Goal: Task Accomplishment & Management: Use online tool/utility

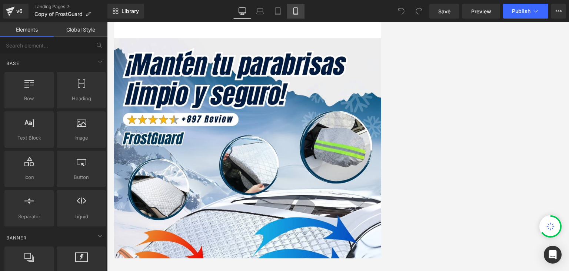
click at [296, 9] on icon at bounding box center [295, 10] width 7 height 7
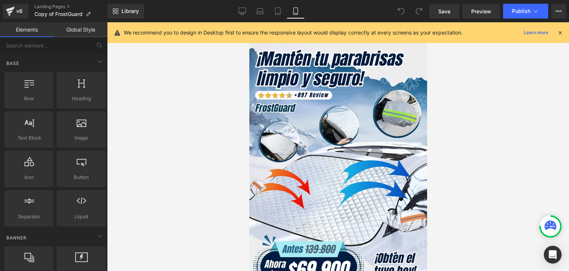
click at [363, 32] on icon at bounding box center [560, 32] width 7 height 7
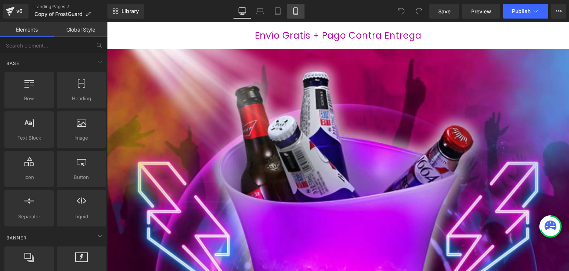
click at [295, 9] on icon at bounding box center [295, 10] width 7 height 7
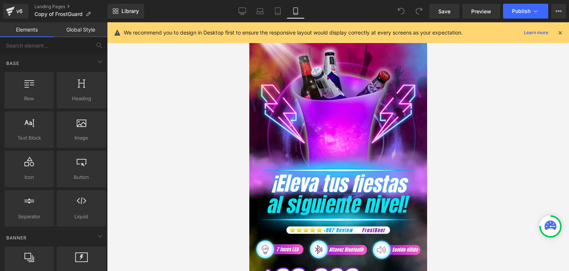
click at [560, 30] on icon at bounding box center [560, 32] width 7 height 7
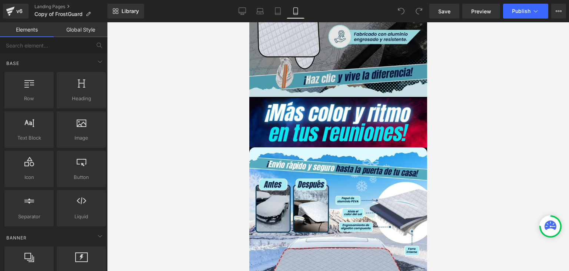
scroll to position [741, 0]
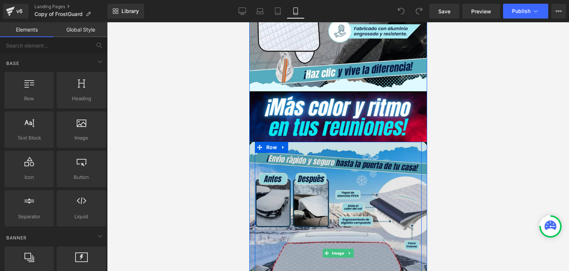
click at [326, 175] on img at bounding box center [338, 253] width 178 height 222
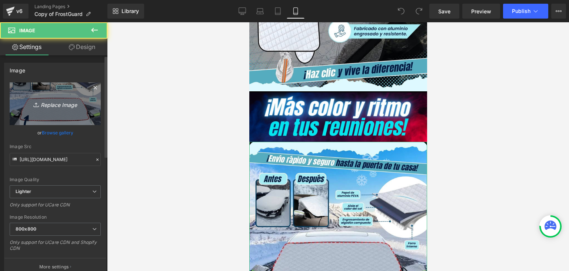
click at [66, 101] on icon "Replace Image" at bounding box center [55, 103] width 59 height 9
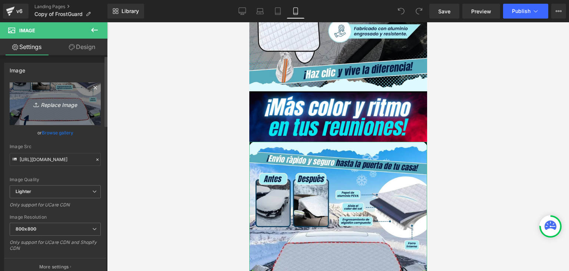
type input "C:\fakepath\2 (1).webp"
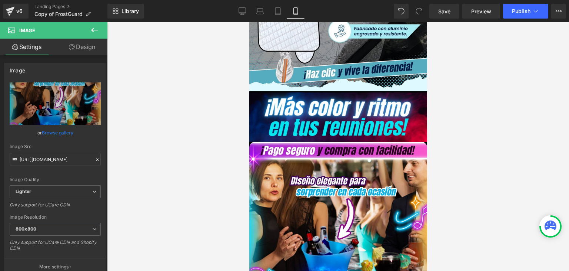
type input "[URL][DOMAIN_NAME]"
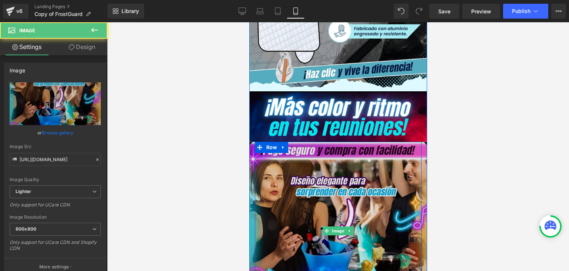
click at [374, 159] on img at bounding box center [338, 231] width 178 height 178
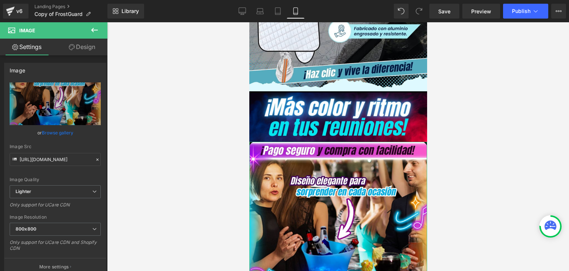
click at [82, 49] on link "Design" at bounding box center [82, 47] width 54 height 17
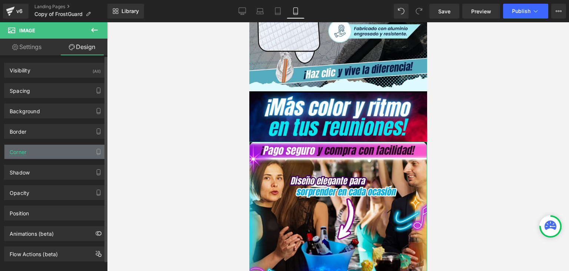
click at [28, 152] on div "Corner" at bounding box center [55, 152] width 102 height 14
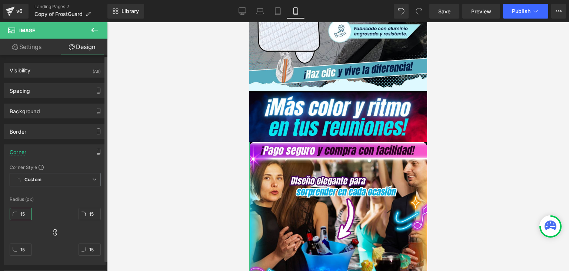
click at [27, 213] on input "15" at bounding box center [21, 214] width 22 height 12
click at [453, 135] on div at bounding box center [338, 146] width 462 height 248
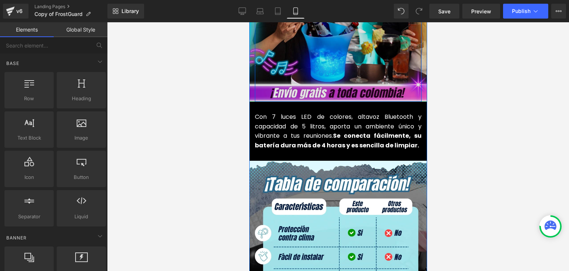
scroll to position [964, 0]
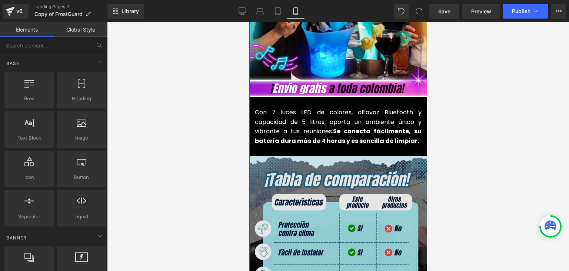
click at [334, 181] on img at bounding box center [338, 245] width 178 height 178
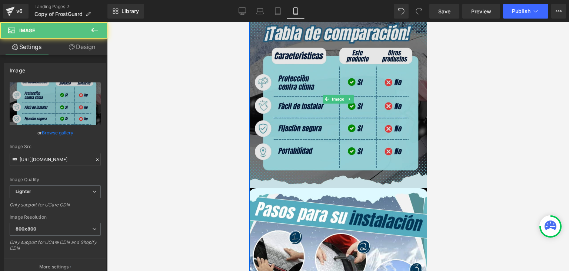
scroll to position [1112, 0]
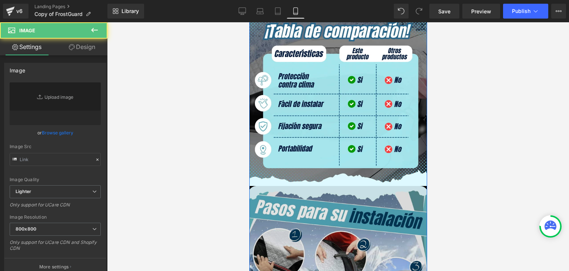
type input "[URL][DOMAIN_NAME]"
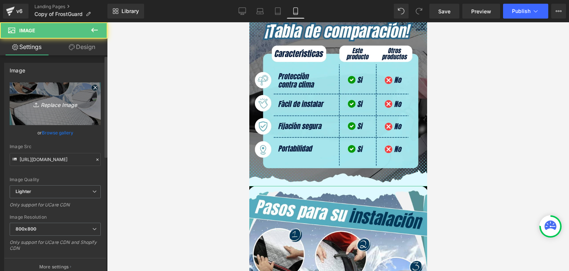
click at [46, 103] on icon "Replace Image" at bounding box center [55, 103] width 59 height 9
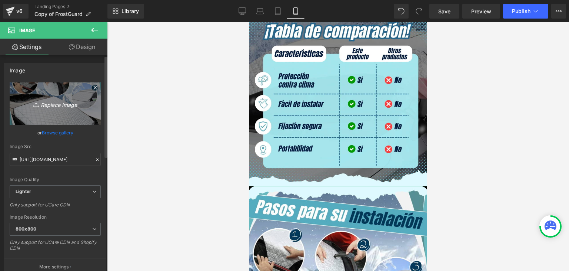
type input "C:\fakepath\3.webp"
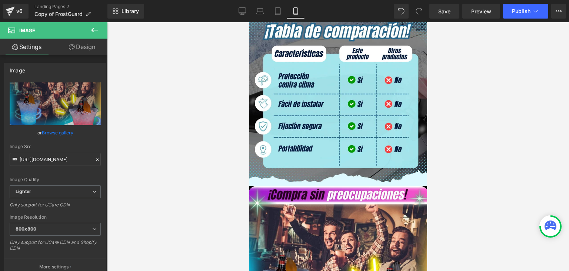
type input "[URL][DOMAIN_NAME]"
click at [83, 49] on link "Design" at bounding box center [82, 47] width 54 height 17
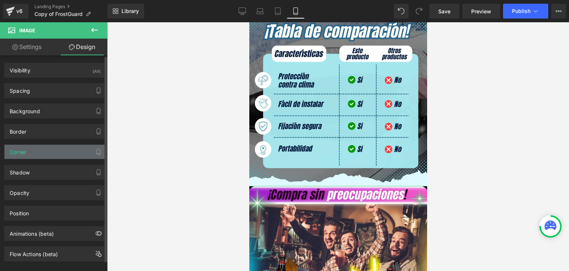
type input "22"
click at [30, 149] on div "Corner" at bounding box center [55, 152] width 102 height 14
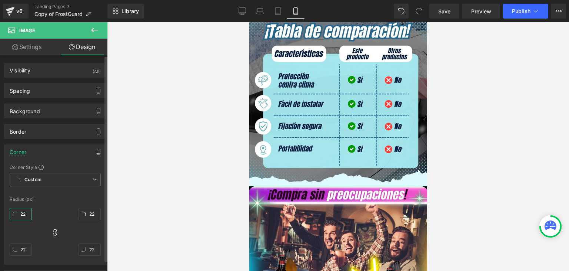
click at [21, 209] on input "22" at bounding box center [21, 214] width 22 height 12
click at [452, 156] on div at bounding box center [338, 146] width 462 height 248
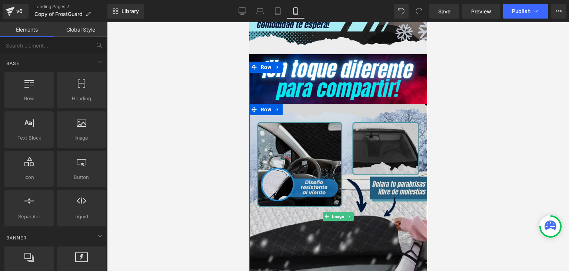
scroll to position [1742, 0]
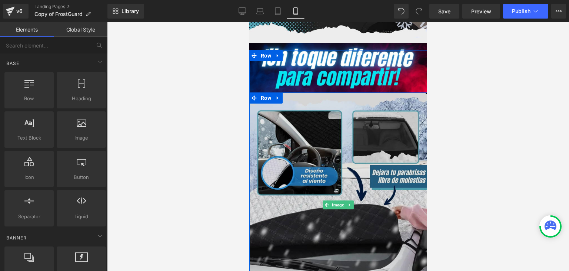
click at [322, 137] on img at bounding box center [338, 204] width 180 height 225
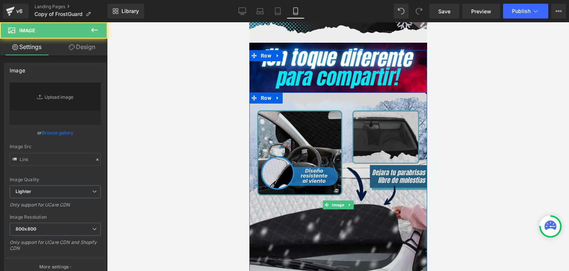
type input "[URL][DOMAIN_NAME]"
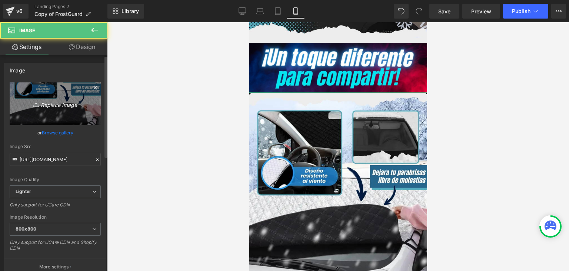
click at [68, 106] on icon "Replace Image" at bounding box center [55, 103] width 59 height 9
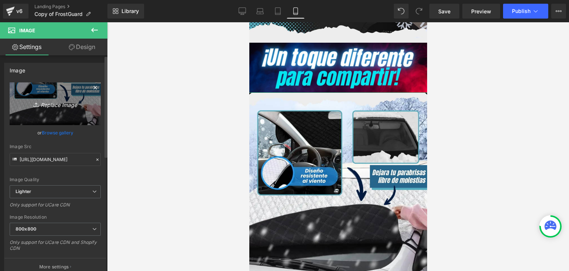
type input "C:\fakepath\4.webp"
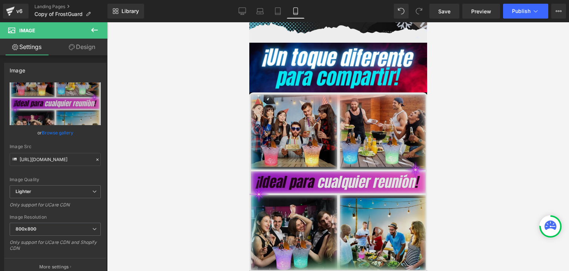
type input "[URL][DOMAIN_NAME]"
click at [345, 101] on img at bounding box center [338, 182] width 180 height 180
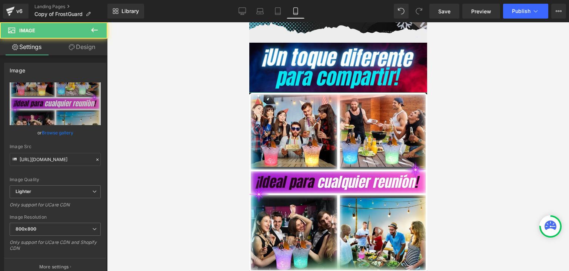
click at [82, 48] on link "Design" at bounding box center [82, 47] width 54 height 17
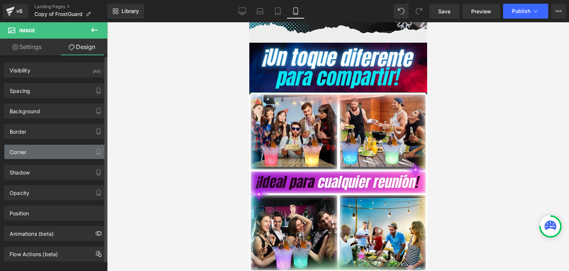
click at [19, 150] on div "Corner" at bounding box center [18, 150] width 17 height 10
click at [23, 152] on div "Corner" at bounding box center [18, 150] width 17 height 10
click at [31, 150] on div "Corner" at bounding box center [55, 152] width 102 height 14
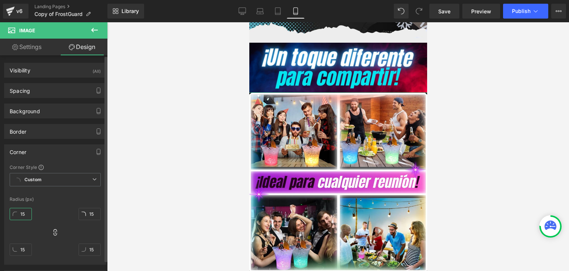
click at [25, 212] on input "15" at bounding box center [21, 214] width 22 height 12
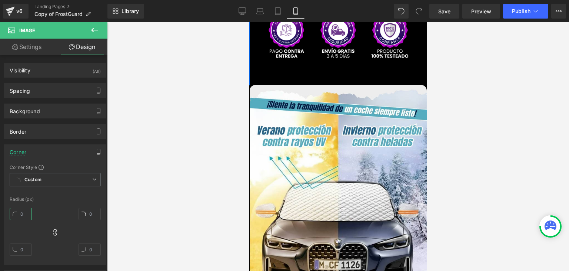
scroll to position [2076, 0]
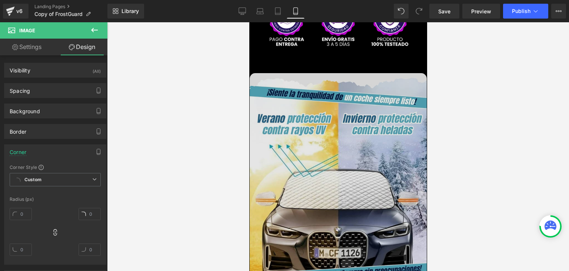
click at [322, 115] on img at bounding box center [337, 186] width 177 height 226
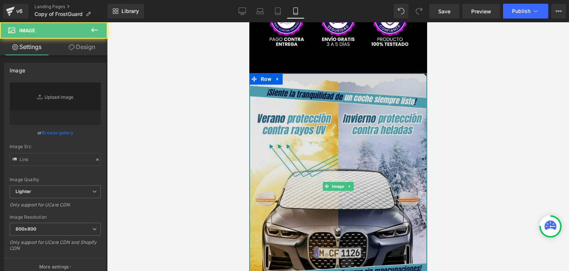
type input "[URL][DOMAIN_NAME]"
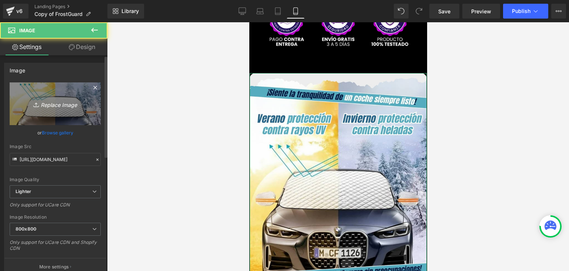
click at [58, 107] on icon "Replace Image" at bounding box center [55, 103] width 59 height 9
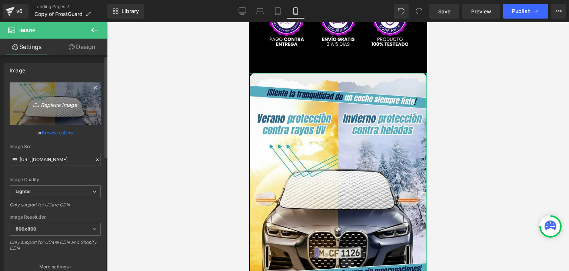
type input "C:\fakepath\5.webp"
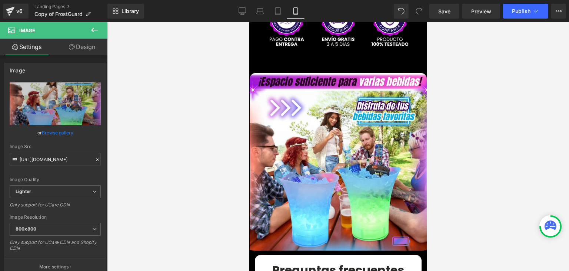
type input "[URL][DOMAIN_NAME]"
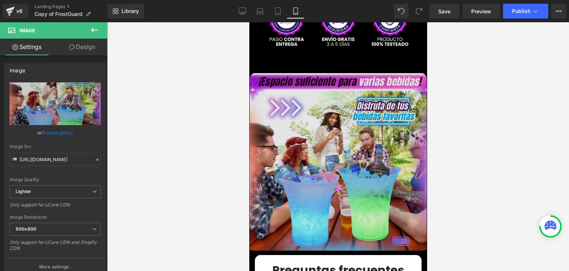
click at [361, 88] on img at bounding box center [337, 164] width 177 height 182
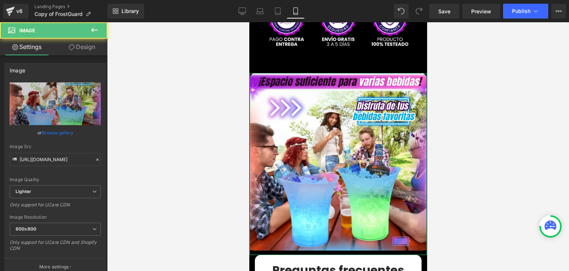
click at [89, 48] on link "Design" at bounding box center [82, 47] width 54 height 17
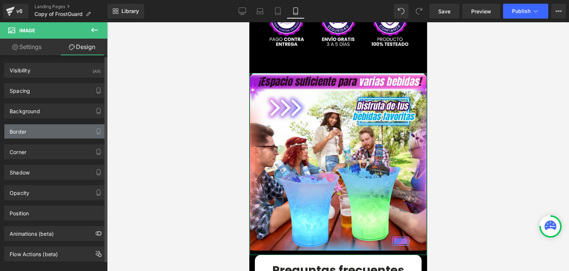
click at [15, 128] on div "Border" at bounding box center [18, 129] width 17 height 10
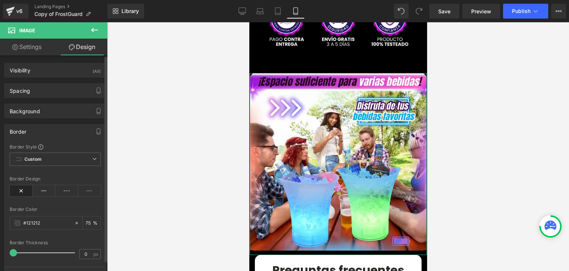
click at [28, 134] on div "Border" at bounding box center [55, 131] width 102 height 14
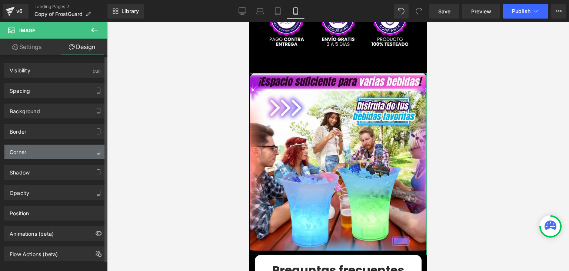
click at [21, 153] on div "Corner" at bounding box center [18, 150] width 17 height 10
click at [24, 149] on div "Corner" at bounding box center [18, 150] width 17 height 10
click at [21, 148] on div "Corner" at bounding box center [18, 150] width 17 height 10
click at [28, 152] on div "Corner" at bounding box center [55, 152] width 102 height 14
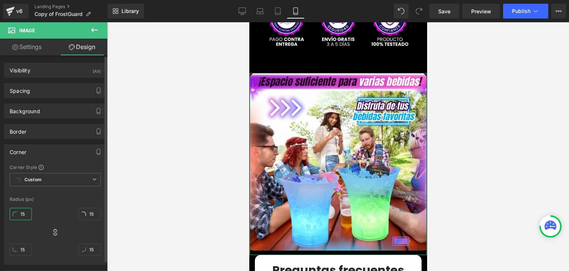
click at [22, 209] on input "15" at bounding box center [21, 214] width 22 height 12
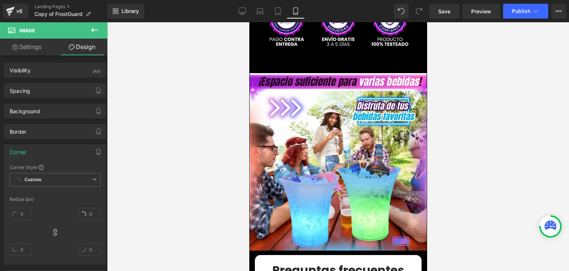
click at [467, 79] on div at bounding box center [338, 146] width 462 height 248
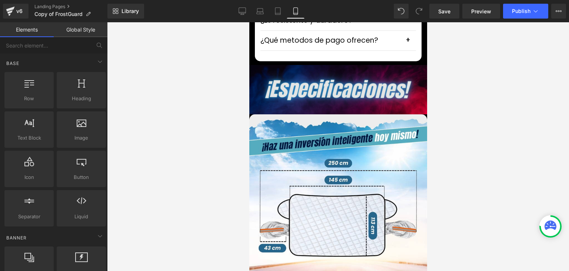
scroll to position [2446, 0]
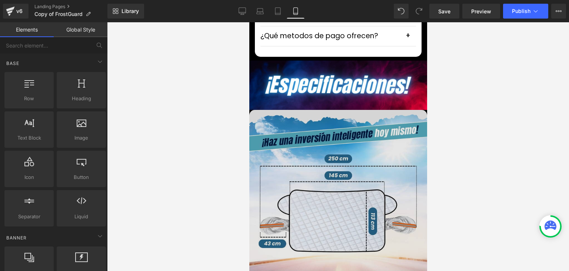
click at [312, 125] on img at bounding box center [338, 224] width 178 height 228
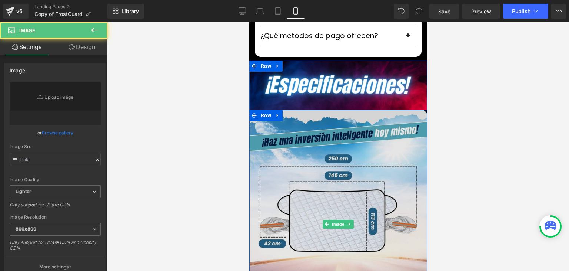
type input "[URL][DOMAIN_NAME]"
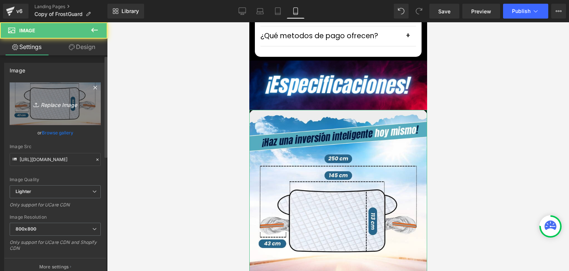
click at [66, 103] on icon "Replace Image" at bounding box center [55, 103] width 59 height 9
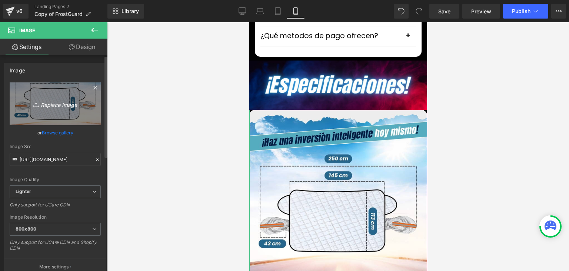
type input "C:\fakepath\6.webp"
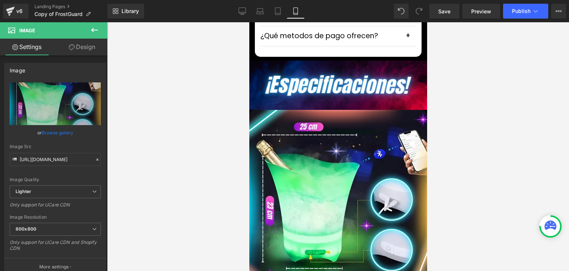
type input "[URL][DOMAIN_NAME]"
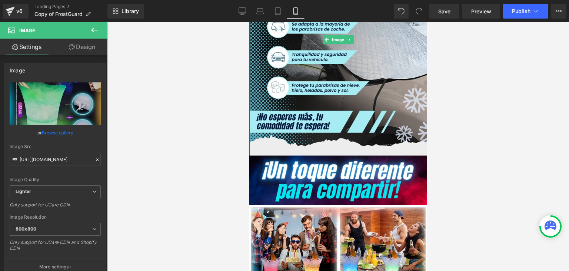
scroll to position [1631, 0]
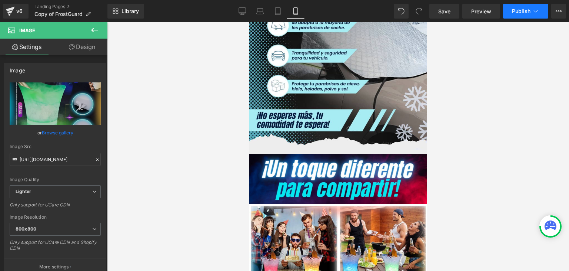
click at [525, 7] on button "Publish" at bounding box center [525, 11] width 45 height 15
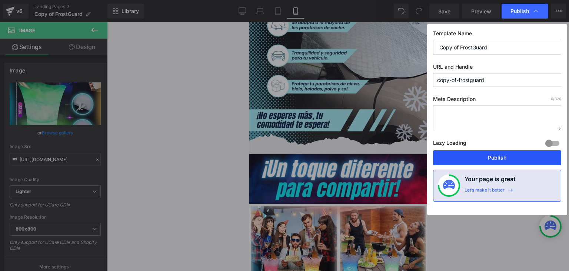
click at [492, 155] on button "Publish" at bounding box center [497, 157] width 128 height 15
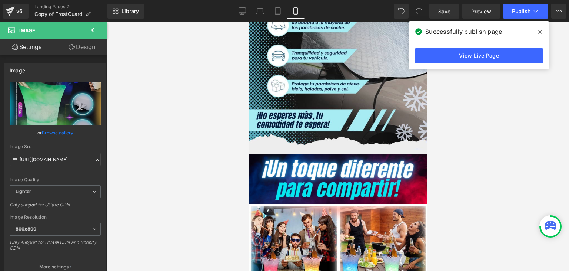
drag, startPoint x: 543, startPoint y: 33, endPoint x: 535, endPoint y: 32, distance: 8.3
click at [543, 33] on span at bounding box center [541, 32] width 12 height 12
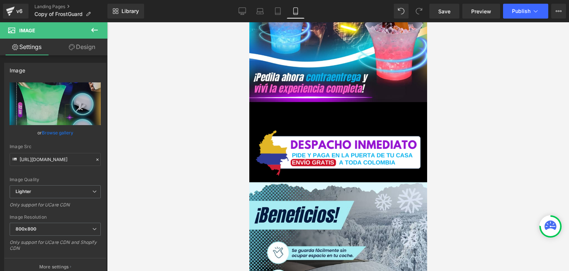
scroll to position [1297, 0]
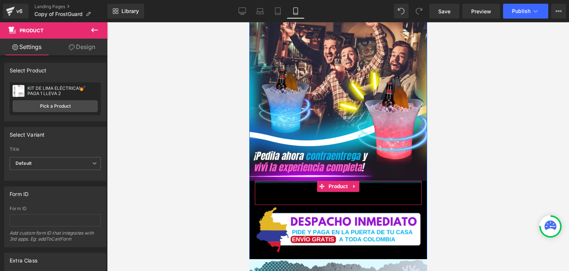
click at [285, 181] on div at bounding box center [338, 182] width 167 height 2
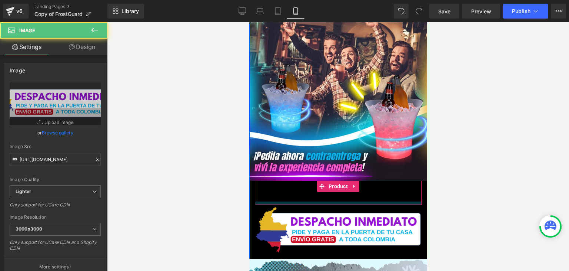
click at [285, 193] on div "Con 7 luces LED de colores, altavoz Bluetooth y capacidad de 5 litros, aporta u…" at bounding box center [338, 9] width 178 height 491
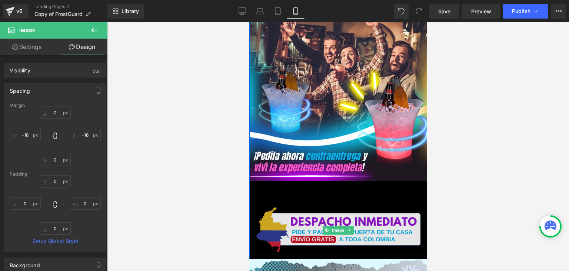
click at [285, 207] on img at bounding box center [338, 230] width 180 height 50
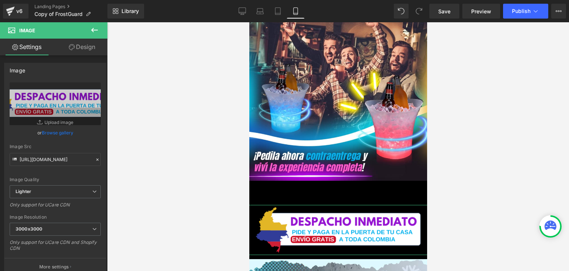
click at [83, 42] on link "Design" at bounding box center [82, 47] width 54 height 17
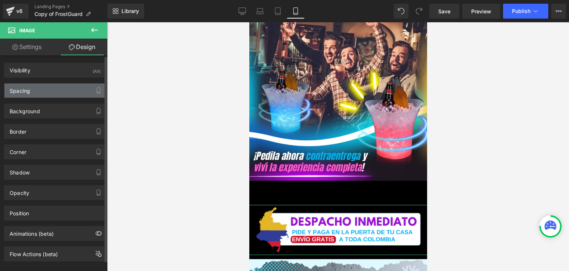
click at [40, 89] on div "Spacing" at bounding box center [55, 90] width 102 height 14
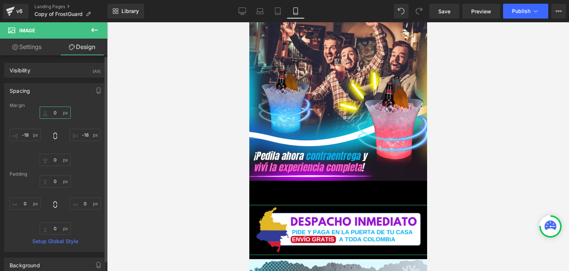
click at [57, 112] on input "0" at bounding box center [55, 112] width 31 height 12
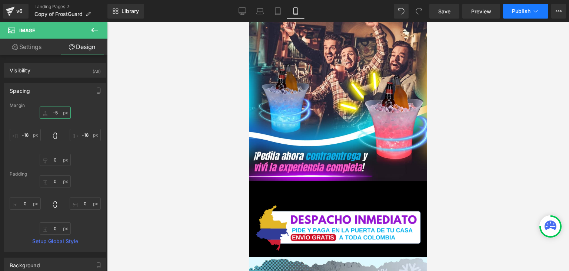
type input "-5"
click at [514, 11] on span "Publish" at bounding box center [521, 11] width 19 height 6
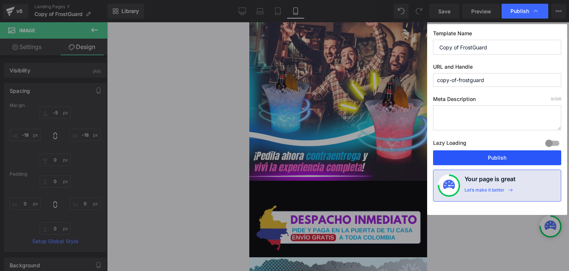
click at [498, 159] on button "Publish" at bounding box center [497, 157] width 128 height 15
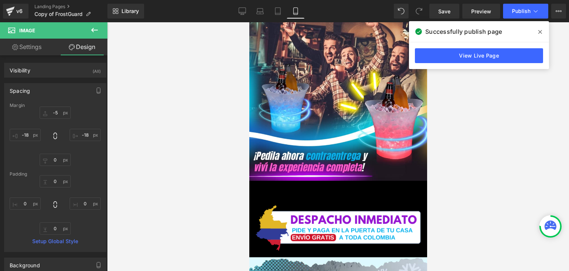
click at [540, 31] on icon at bounding box center [541, 32] width 4 height 6
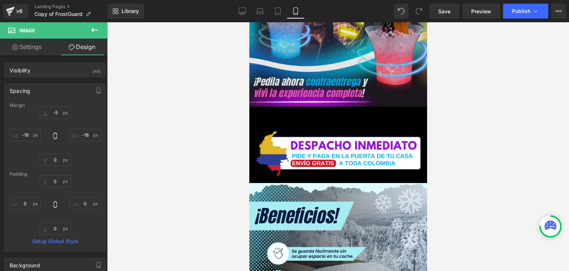
scroll to position [1483, 0]
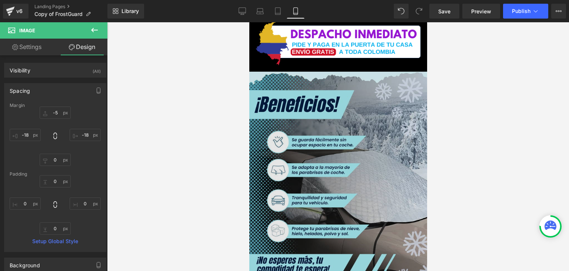
click at [331, 140] on img at bounding box center [338, 183] width 178 height 222
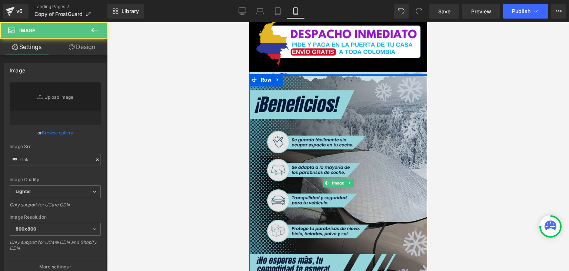
type input "[URL][DOMAIN_NAME]"
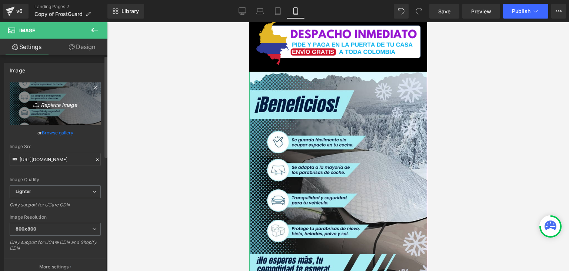
click at [68, 113] on link "Replace Image" at bounding box center [55, 103] width 91 height 43
type input "C:\fakepath\Imagenes landing 4.webp"
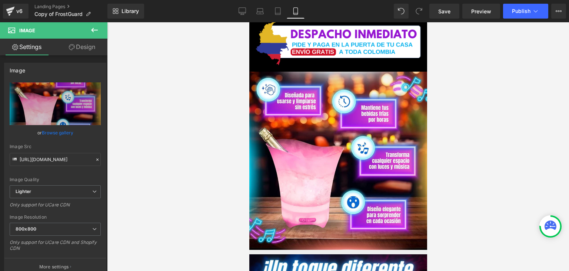
type input "[URL][DOMAIN_NAME]"
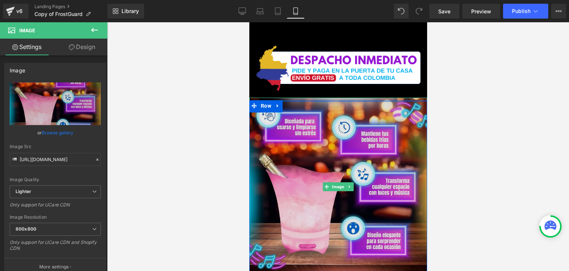
scroll to position [1446, 0]
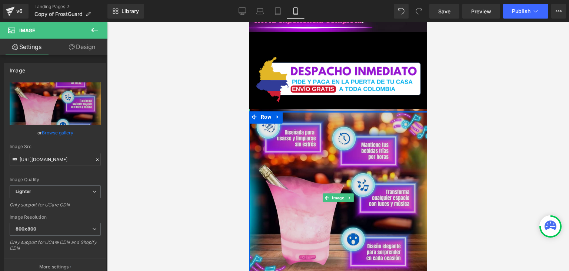
click at [319, 130] on img at bounding box center [338, 198] width 178 height 178
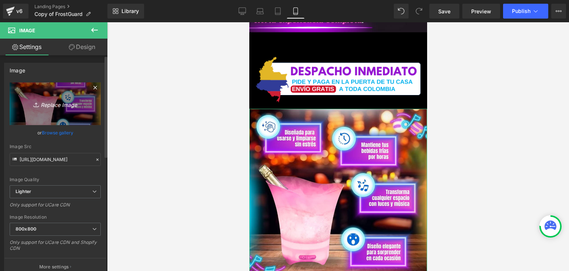
click at [36, 105] on icon at bounding box center [36, 104] width 7 height 7
type input "C:\fakepath\Imagenes landing 4.webp"
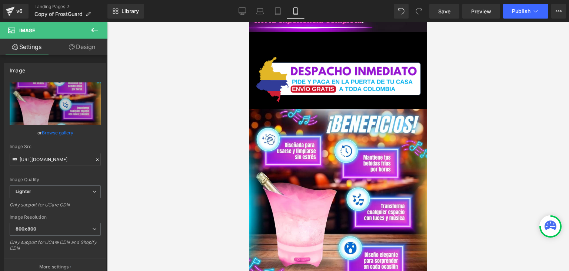
type input "[URL][DOMAIN_NAME]"
click at [525, 9] on span "Publish" at bounding box center [521, 11] width 19 height 6
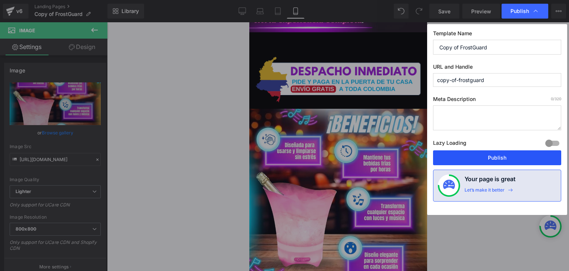
click at [490, 155] on button "Publish" at bounding box center [497, 157] width 128 height 15
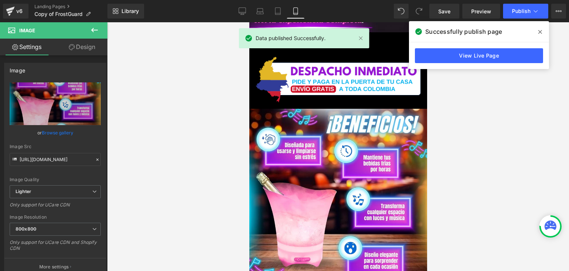
click at [541, 32] on icon at bounding box center [541, 32] width 4 height 4
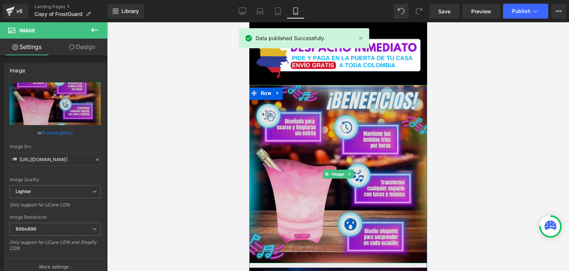
scroll to position [1557, 0]
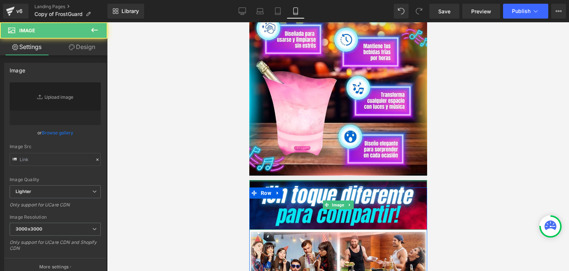
type input "[URL][DOMAIN_NAME]"
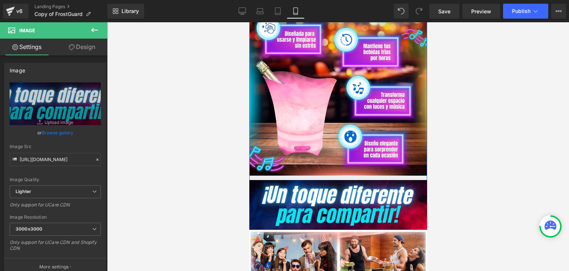
click at [261, 166] on div "Envío Gratis + Pago Contra Entrega Heading Row Row Image Add To Cart (P) Cart B…" at bounding box center [338, 202] width 178 height 3475
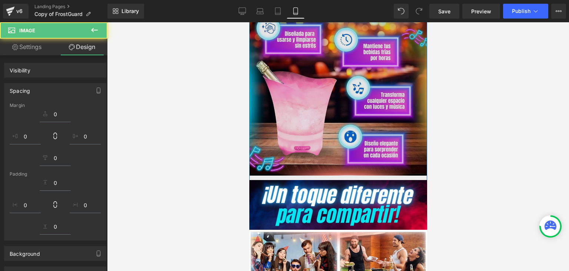
click at [279, 147] on img at bounding box center [338, 86] width 178 height 178
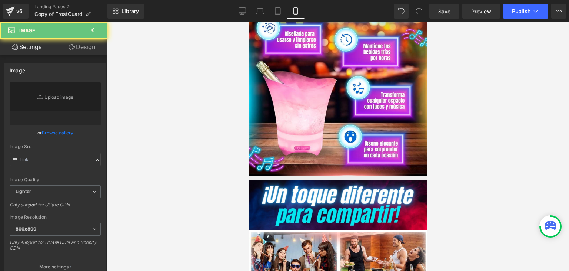
type input "[URL][DOMAIN_NAME]"
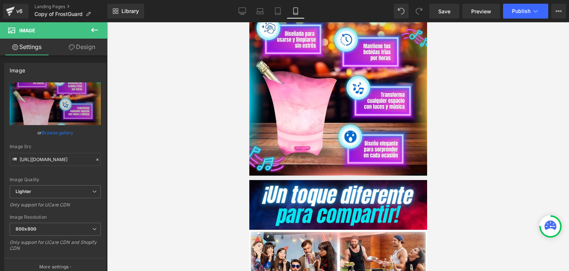
click at [470, 153] on div at bounding box center [338, 146] width 462 height 248
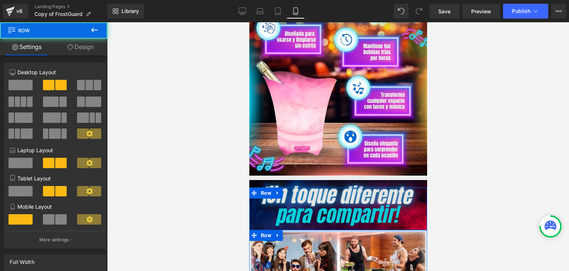
drag, startPoint x: 291, startPoint y: 218, endPoint x: 294, endPoint y: 212, distance: 6.6
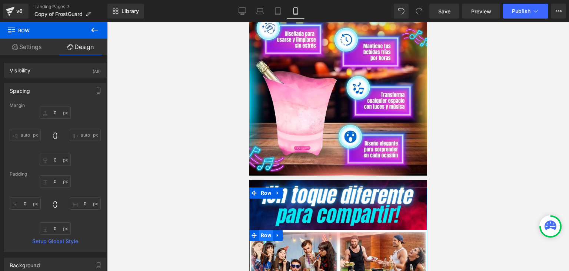
click at [265, 229] on span "Row" at bounding box center [266, 234] width 14 height 11
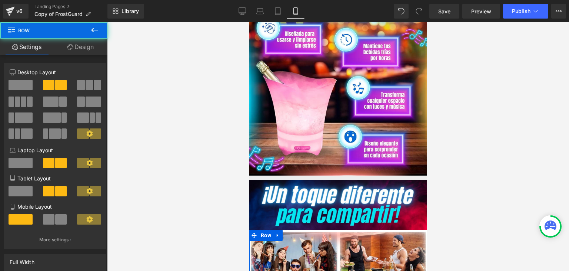
click at [86, 48] on link "Design" at bounding box center [81, 47] width 54 height 17
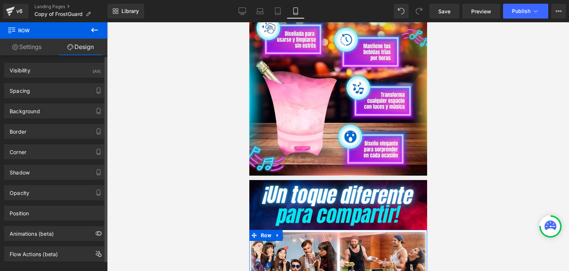
type input "0"
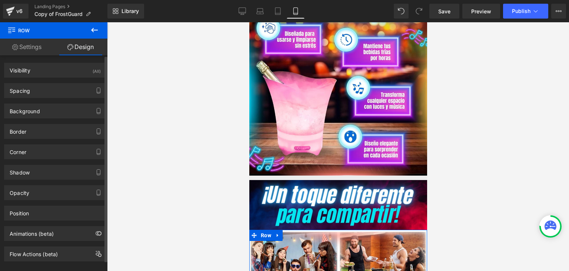
type input "0"
click at [24, 90] on div "Spacing" at bounding box center [20, 88] width 20 height 10
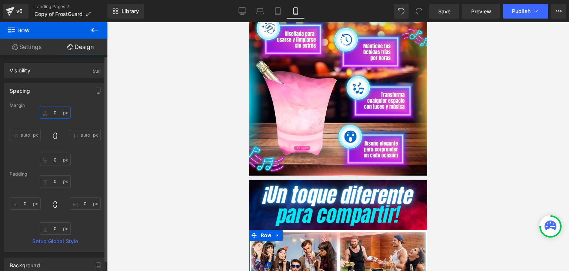
click at [53, 114] on input "0" at bounding box center [55, 112] width 31 height 12
type input "+"
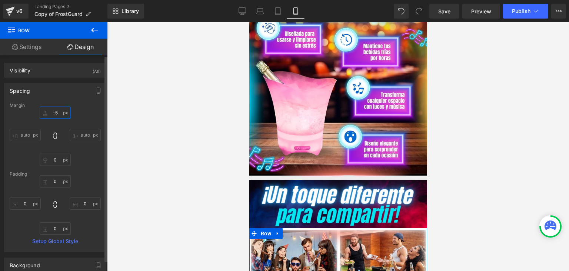
type input "-"
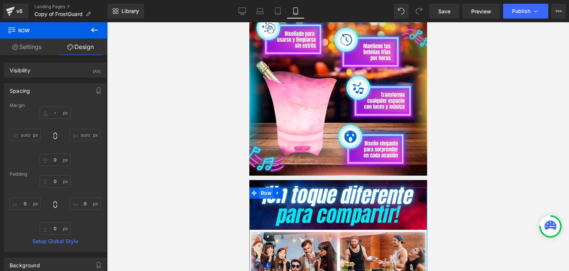
click at [264, 187] on span "Row" at bounding box center [266, 192] width 14 height 11
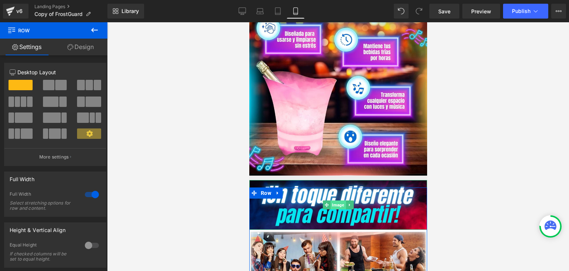
click at [335, 200] on span "Image" at bounding box center [337, 204] width 15 height 9
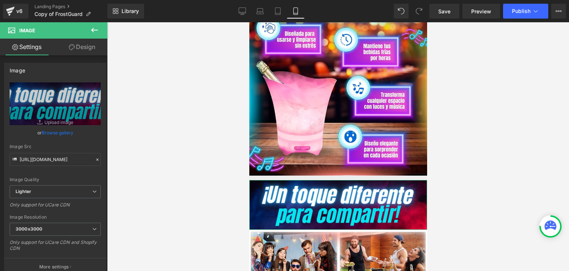
click at [96, 51] on link "Design" at bounding box center [82, 47] width 54 height 17
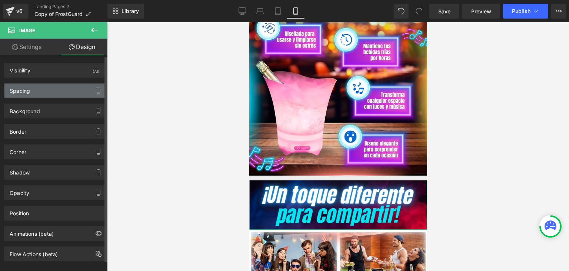
type input "-20"
type input "0"
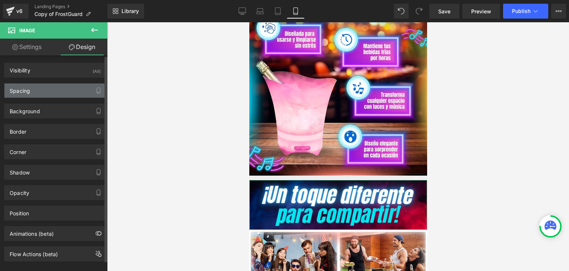
type input "0"
click at [26, 91] on div "Spacing" at bounding box center [20, 88] width 20 height 10
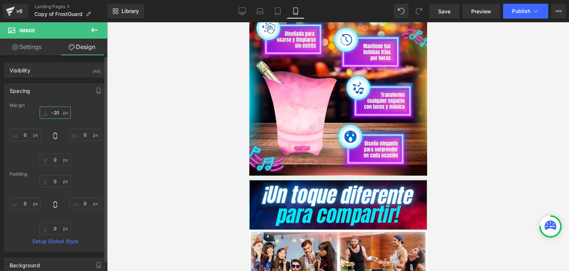
click at [56, 113] on input "-20" at bounding box center [55, 112] width 31 height 12
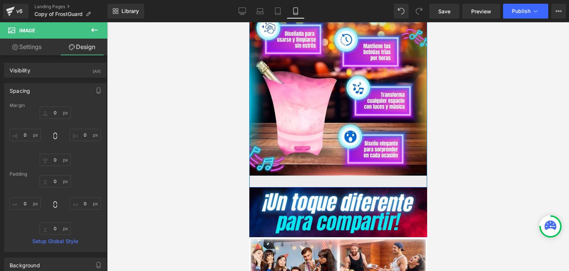
click at [267, 169] on div "Image Row" at bounding box center [338, 94] width 178 height 186
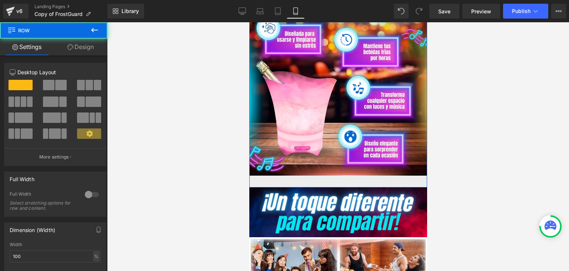
click at [331, 171] on div "Image Row" at bounding box center [338, 94] width 178 height 186
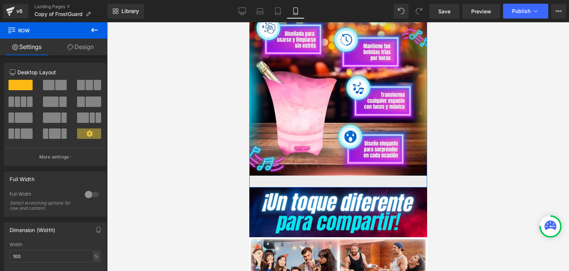
click at [328, 167] on div "Image Row" at bounding box center [338, 94] width 178 height 186
click at [327, 168] on div "Image Row" at bounding box center [338, 94] width 178 height 186
click at [72, 45] on icon at bounding box center [70, 47] width 6 height 6
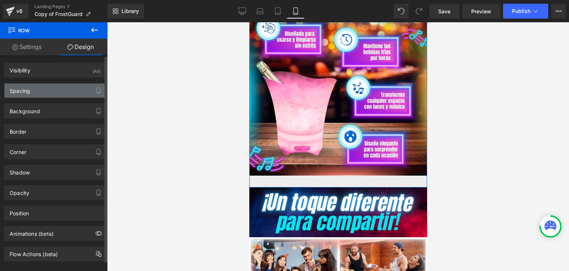
type input "#ededed"
type input "100"
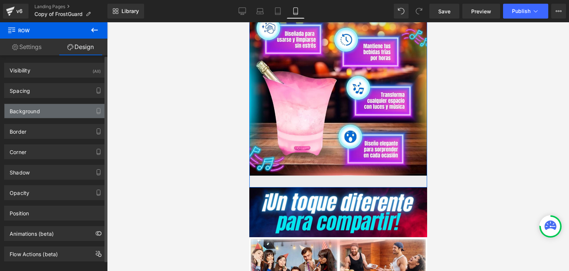
click at [27, 110] on div "Background" at bounding box center [25, 109] width 30 height 10
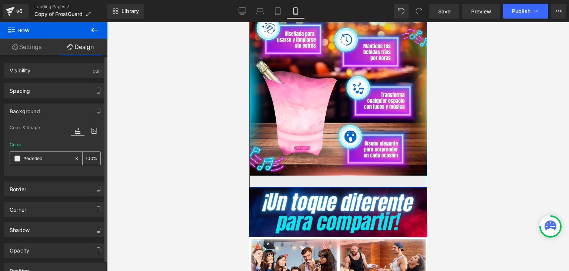
click at [14, 159] on div "#ededed" at bounding box center [42, 158] width 64 height 13
click at [18, 158] on span at bounding box center [17, 158] width 6 height 6
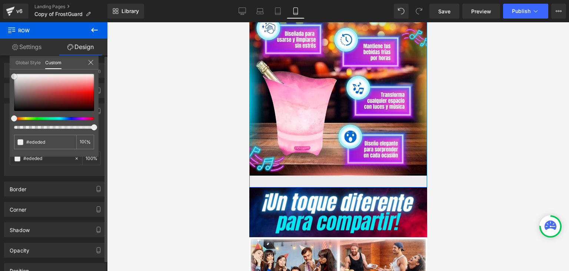
type input "#624545"
type input "#181515"
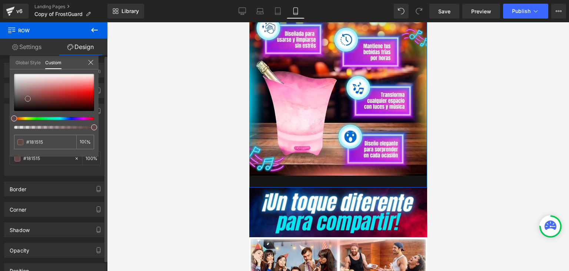
type input "#080707"
type input "#000000"
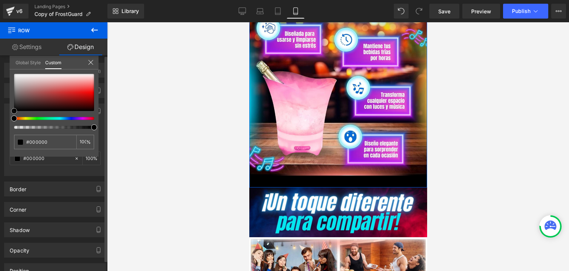
drag, startPoint x: 28, startPoint y: 98, endPoint x: 10, endPoint y: 124, distance: 30.9
click at [10, 123] on div "#000000 100 %" at bounding box center [54, 115] width 89 height 83
click at [90, 64] on icon at bounding box center [91, 62] width 6 height 6
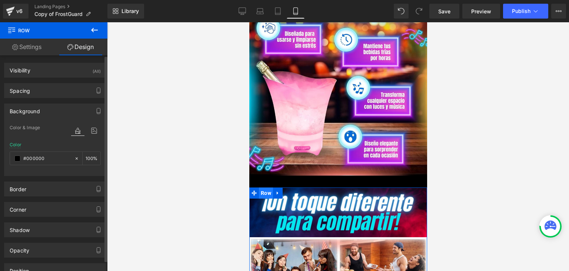
click at [264, 187] on span "Row" at bounding box center [266, 192] width 14 height 11
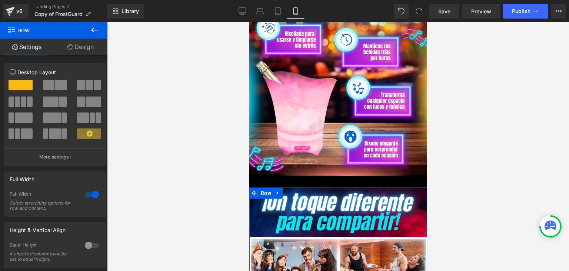
click at [94, 45] on link "Design" at bounding box center [81, 47] width 54 height 17
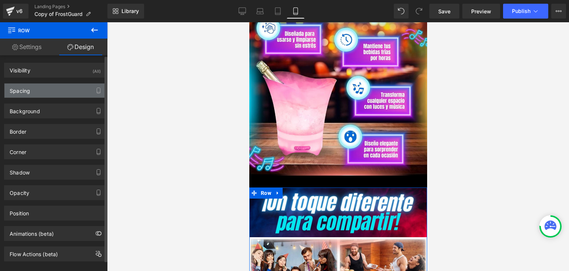
click at [25, 87] on div "Spacing" at bounding box center [20, 88] width 20 height 10
type input "0"
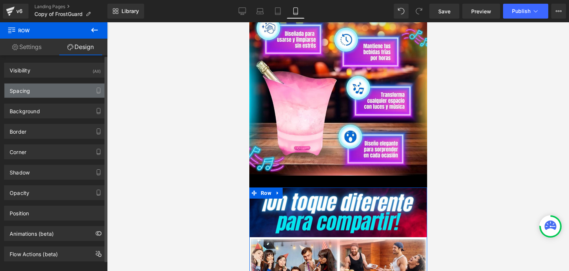
type input "1"
type input "0"
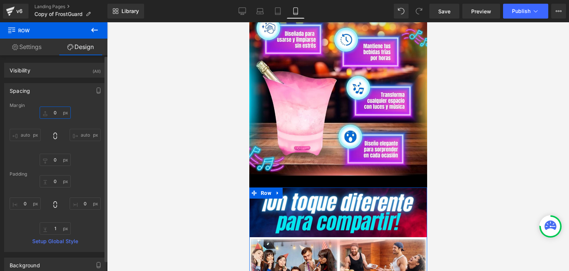
click at [60, 113] on input "0" at bounding box center [55, 112] width 31 height 12
type input "-"
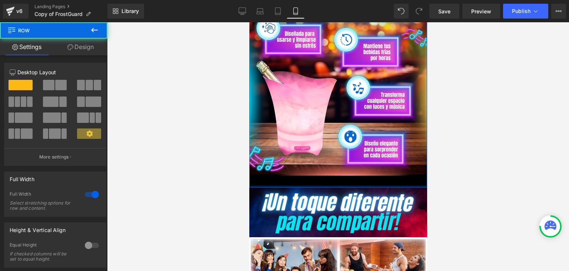
drag, startPoint x: 285, startPoint y: 175, endPoint x: 287, endPoint y: 168, distance: 7.6
click at [287, 168] on div "Image Row Row" at bounding box center [338, 93] width 178 height 187
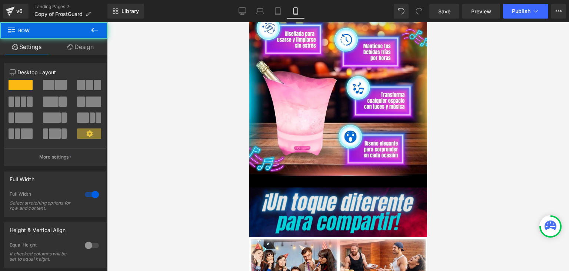
click at [282, 187] on img at bounding box center [338, 211] width 178 height 49
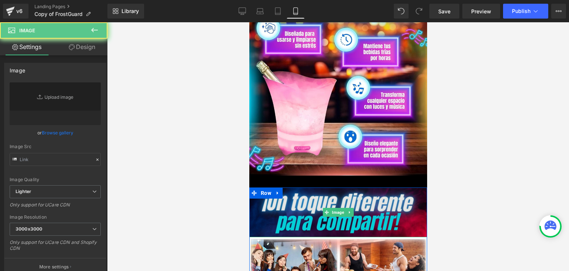
type input "[URL][DOMAIN_NAME]"
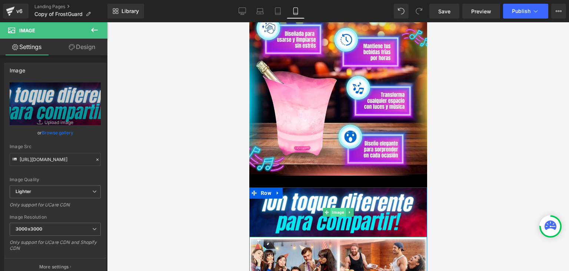
click at [335, 208] on span "Image" at bounding box center [337, 212] width 15 height 9
click at [85, 48] on link "Design" at bounding box center [82, 47] width 54 height 17
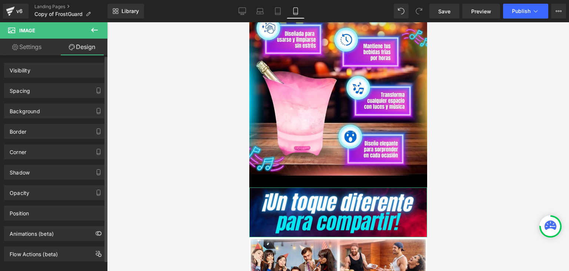
click at [35, 90] on div "Spacing" at bounding box center [55, 90] width 102 height 14
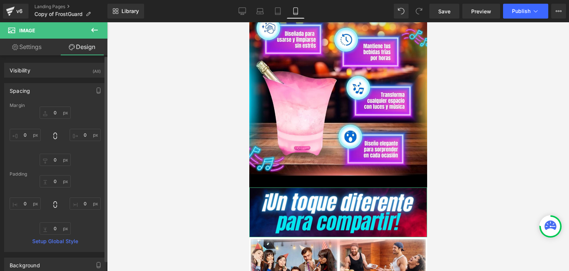
type input "0"
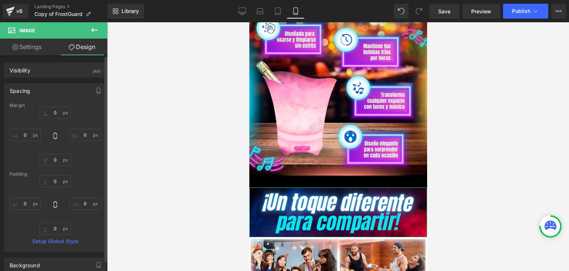
type input "0"
click at [55, 109] on input "0" at bounding box center [55, 112] width 31 height 12
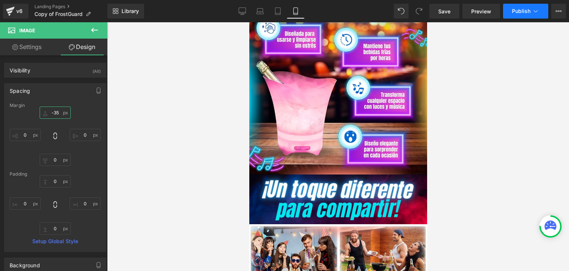
type input "-35"
click at [522, 11] on span "Publish" at bounding box center [521, 11] width 19 height 6
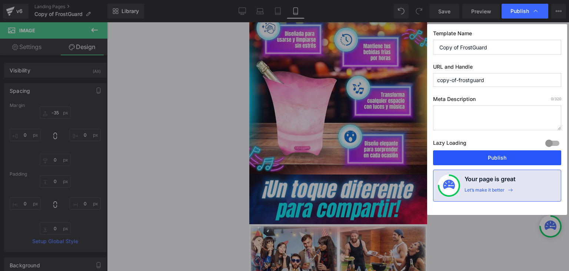
click at [502, 158] on button "Publish" at bounding box center [497, 157] width 128 height 15
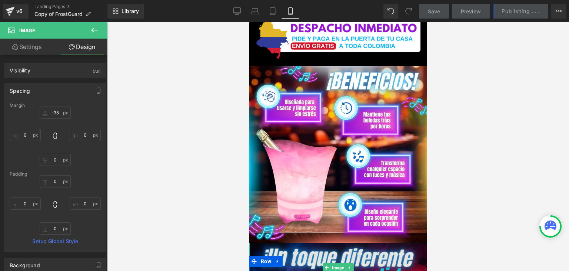
scroll to position [1483, 0]
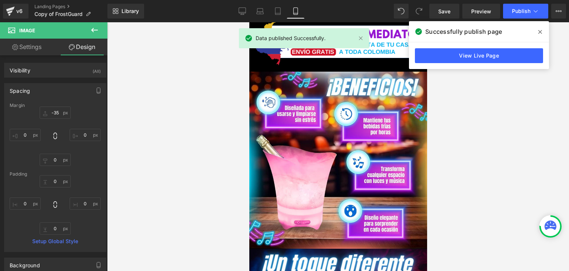
click at [538, 33] on span at bounding box center [541, 32] width 12 height 12
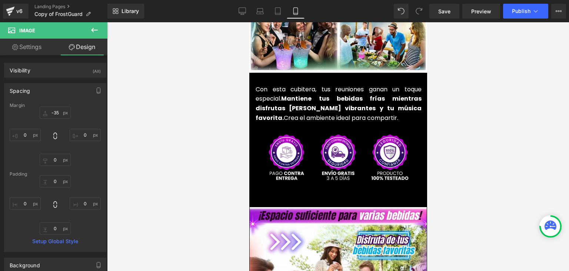
scroll to position [1816, 0]
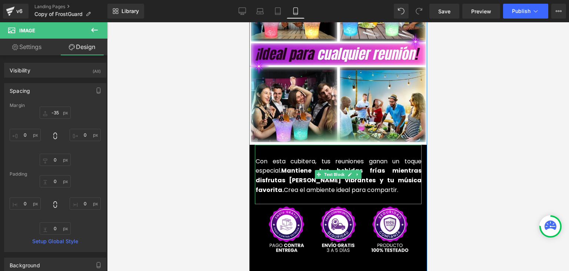
click at [255, 157] on span "Con esta cubitera, tus reuniones ganan un toque especial. Mantiene tus bebidas …" at bounding box center [338, 175] width 166 height 37
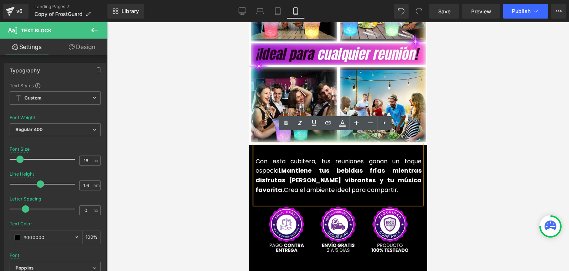
click at [255, 157] on span "Con esta cubitera, tus reuniones ganan un toque especial. Mantiene tus bebidas …" at bounding box center [338, 175] width 166 height 37
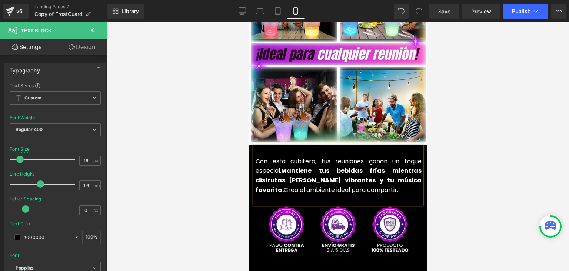
click at [501, 147] on div at bounding box center [338, 146] width 462 height 248
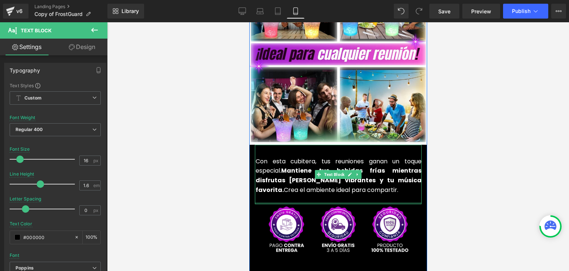
click at [297, 188] on div "Con esta cubitera, tus reuniones ganan un toque especial. Mantiene tus bebidas …" at bounding box center [338, 174] width 167 height 59
click at [477, 168] on div at bounding box center [338, 146] width 462 height 248
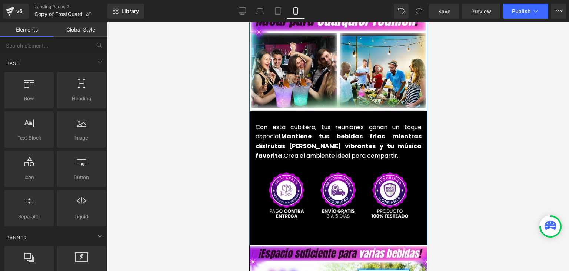
scroll to position [1853, 0]
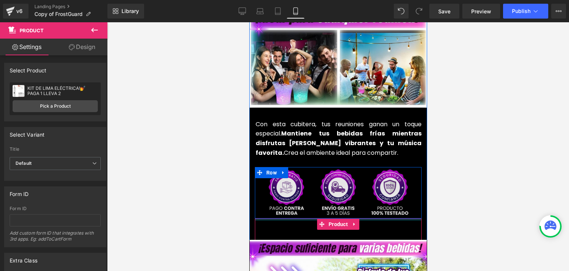
click at [284, 206] on div "Con esta cubitera, tus reuniones ganan un toque especial. Mantiene tus bebidas …" at bounding box center [338, 177] width 178 height 141
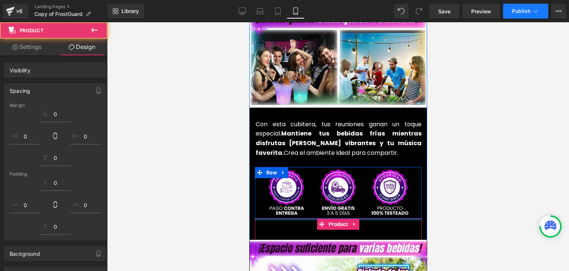
click at [522, 132] on div at bounding box center [338, 146] width 462 height 248
click at [523, 12] on span "Publish" at bounding box center [521, 11] width 19 height 6
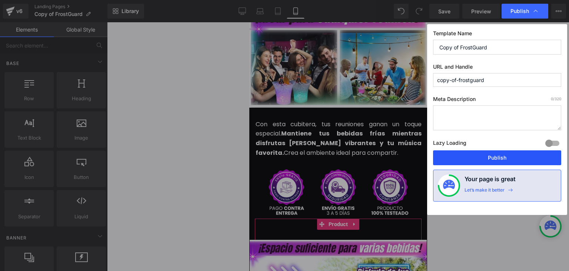
click at [496, 155] on button "Publish" at bounding box center [497, 157] width 128 height 15
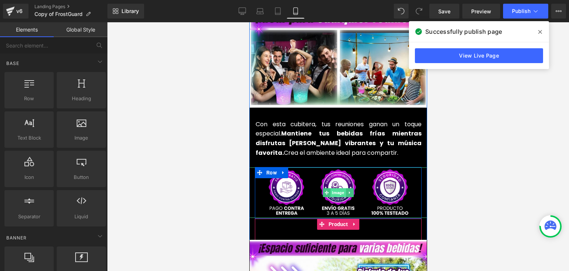
click at [334, 188] on span "Image" at bounding box center [337, 192] width 15 height 9
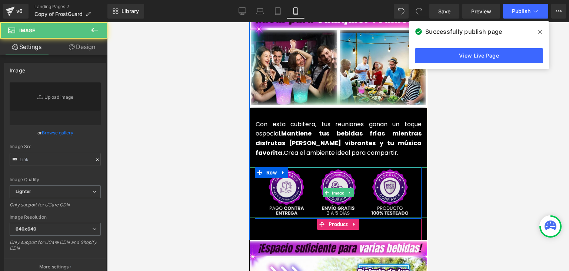
type input "[URL][DOMAIN_NAME]"
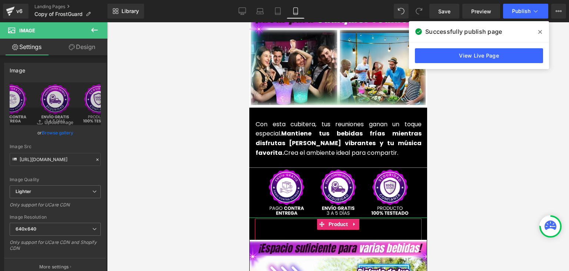
click at [81, 45] on link "Design" at bounding box center [82, 47] width 54 height 17
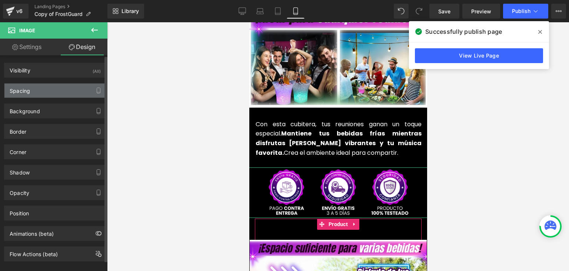
click at [27, 87] on div "Spacing" at bounding box center [20, 88] width 20 height 10
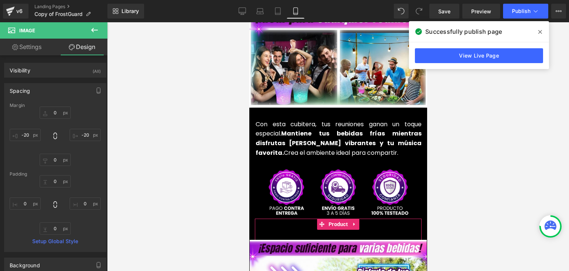
click at [472, 135] on div at bounding box center [338, 146] width 462 height 248
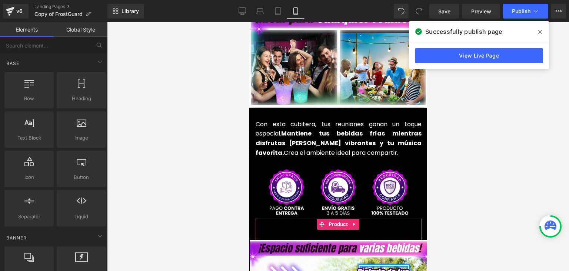
click at [543, 33] on span at bounding box center [541, 32] width 12 height 12
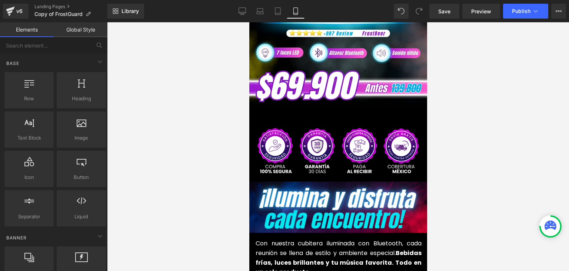
scroll to position [185, 0]
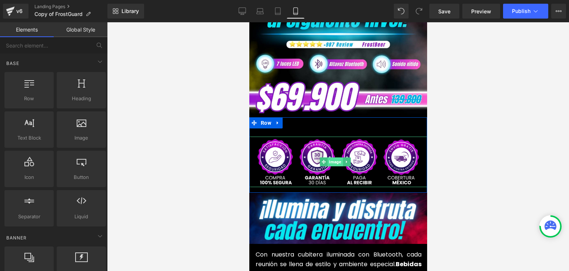
click at [335, 157] on span "Image" at bounding box center [335, 161] width 15 height 9
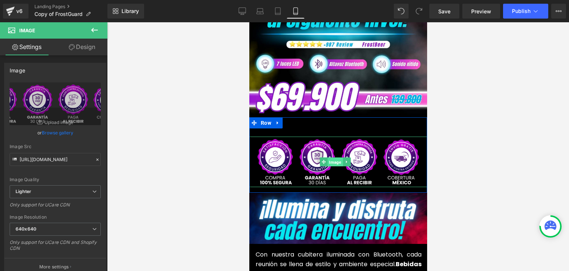
click at [334, 158] on span "Image" at bounding box center [335, 162] width 15 height 9
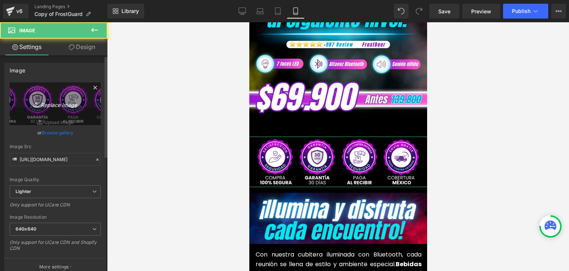
click at [82, 96] on link "Replace Image" at bounding box center [55, 103] width 91 height 43
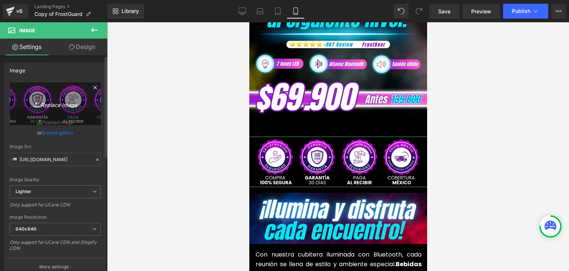
type input "C:\fakepath\Generadores de confianza.webp"
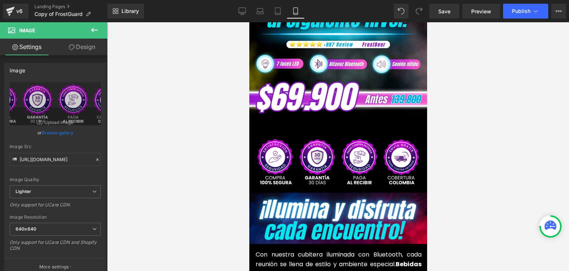
type input "[URL][DOMAIN_NAME]"
click at [522, 10] on span "Publish" at bounding box center [521, 11] width 19 height 6
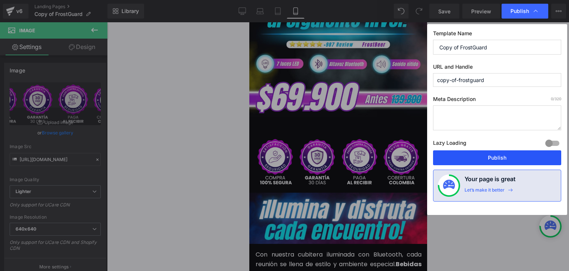
click at [503, 153] on button "Publish" at bounding box center [497, 157] width 128 height 15
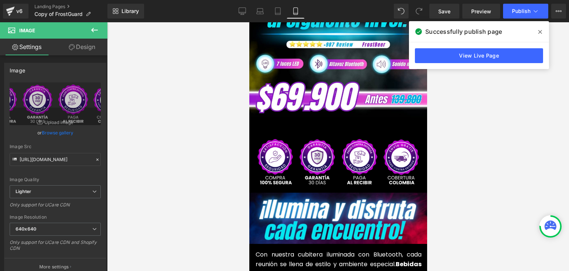
click at [541, 31] on icon at bounding box center [541, 32] width 4 height 4
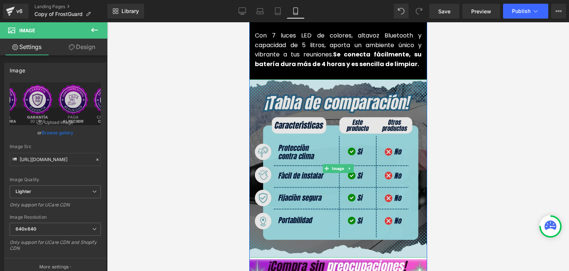
scroll to position [1038, 0]
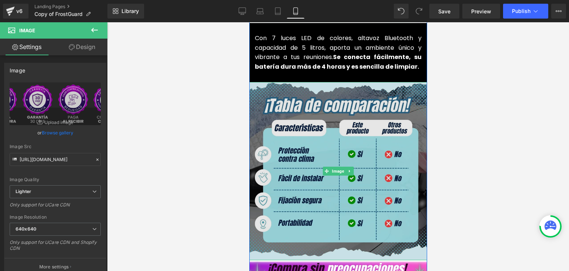
click at [317, 122] on img at bounding box center [338, 171] width 178 height 178
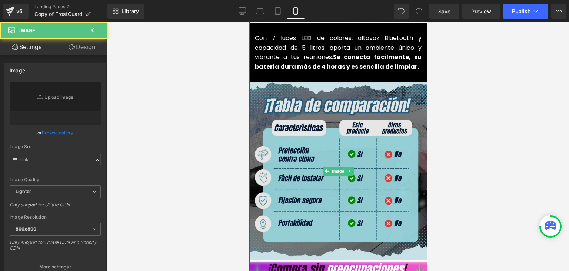
type input "[URL][DOMAIN_NAME]"
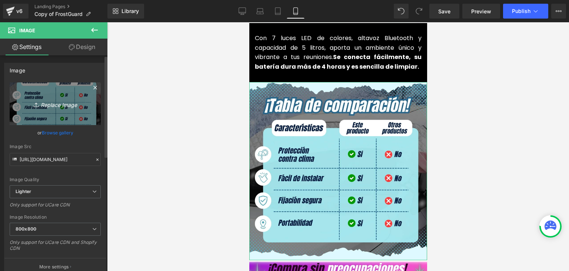
click at [53, 109] on link "Replace Image" at bounding box center [55, 103] width 91 height 43
type input "C:\fakepath\BENEFICIOS.webp"
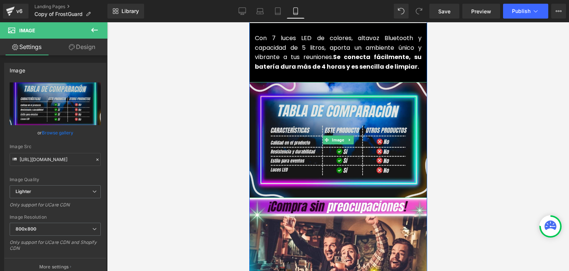
type input "[URL][DOMAIN_NAME]"
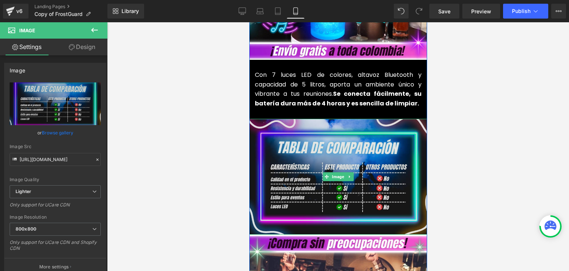
scroll to position [1001, 0]
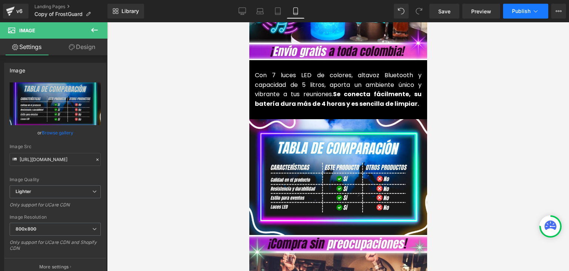
click at [521, 14] on button "Publish" at bounding box center [525, 11] width 45 height 15
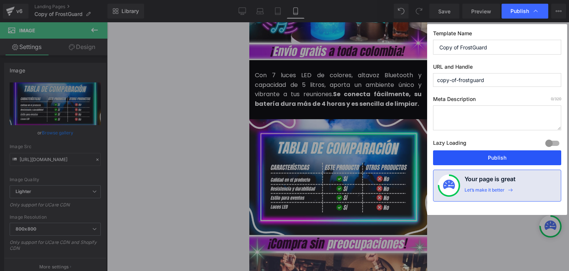
click at [487, 156] on button "Publish" at bounding box center [497, 157] width 128 height 15
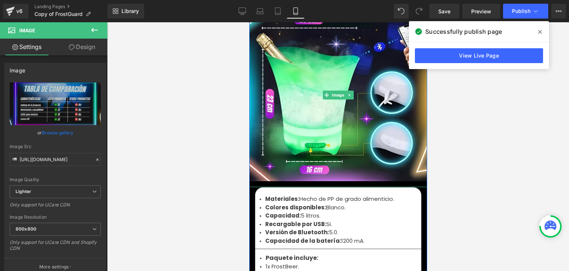
scroll to position [2446, 0]
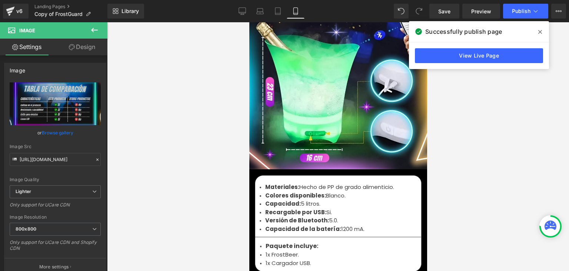
drag, startPoint x: 542, startPoint y: 32, endPoint x: 535, endPoint y: 33, distance: 6.6
click at [542, 32] on icon at bounding box center [541, 32] width 4 height 6
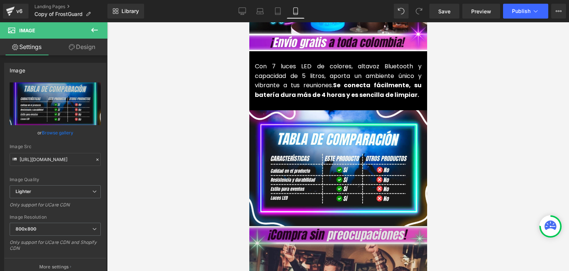
scroll to position [1001, 0]
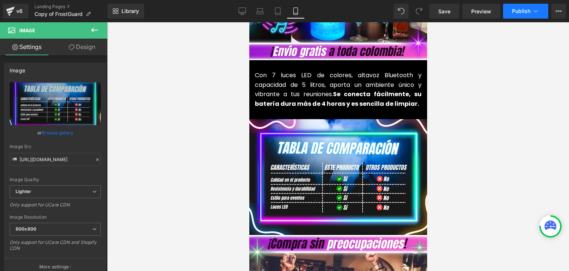
click at [520, 10] on span "Publish" at bounding box center [521, 11] width 19 height 6
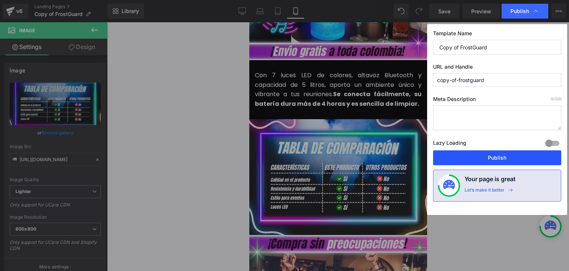
click at [503, 156] on button "Publish" at bounding box center [497, 157] width 128 height 15
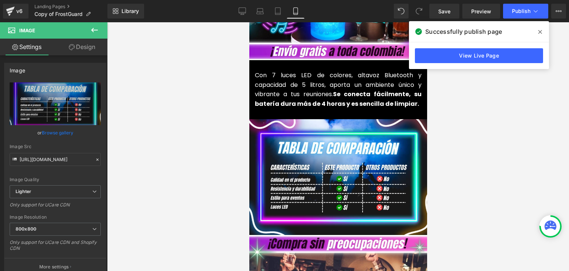
click at [540, 30] on icon at bounding box center [541, 32] width 4 height 6
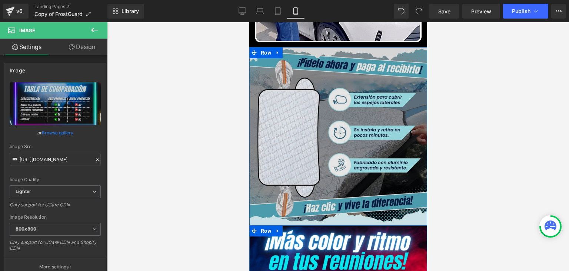
scroll to position [556, 0]
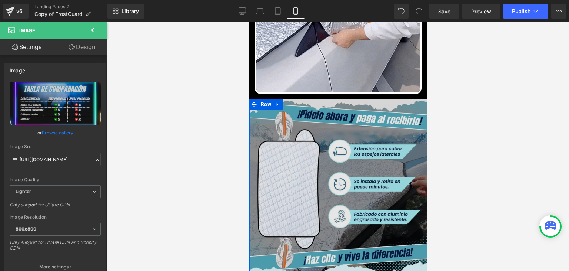
click at [343, 150] on img at bounding box center [338, 188] width 178 height 178
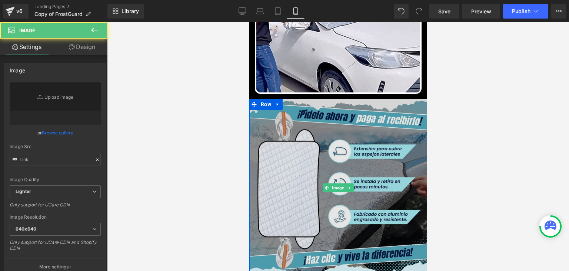
type input "[URL][DOMAIN_NAME]"
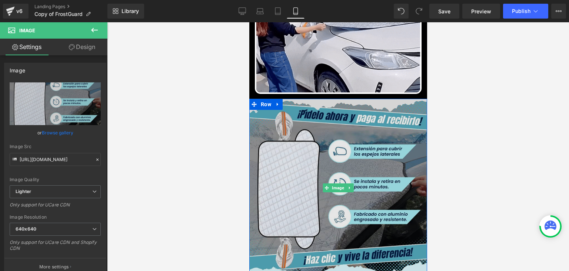
click at [316, 138] on img at bounding box center [338, 188] width 178 height 178
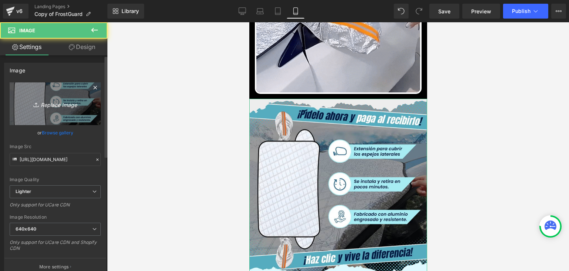
click at [54, 109] on link "Replace Image" at bounding box center [55, 103] width 91 height 43
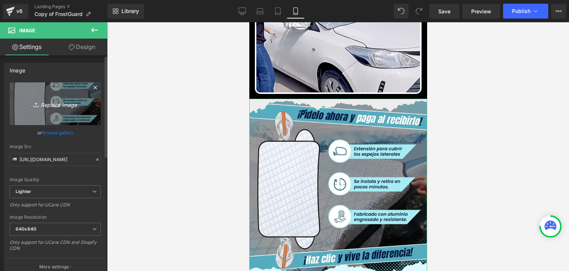
type input "C:\fakepath\BENEFICIOS (1).webp"
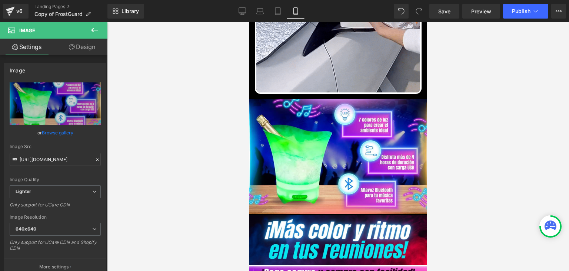
type input "[URL][DOMAIN_NAME]"
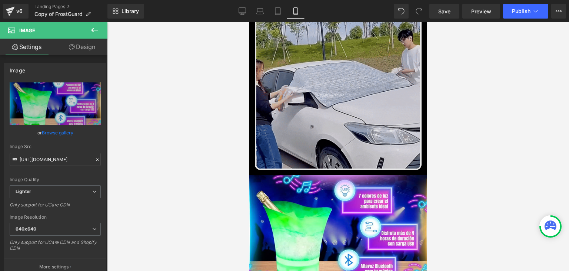
scroll to position [482, 0]
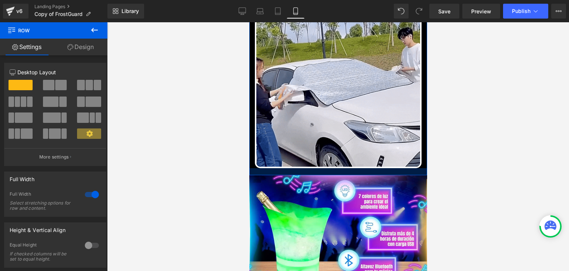
drag, startPoint x: 337, startPoint y: 159, endPoint x: 772, endPoint y: 46, distance: 450.0
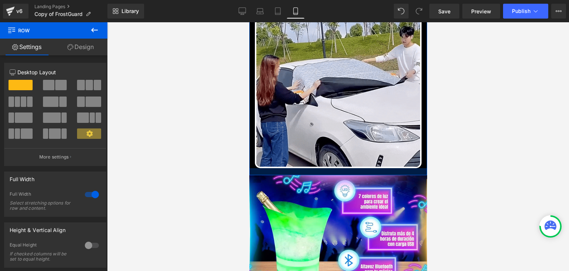
click at [337, 168] on div at bounding box center [338, 171] width 178 height 7
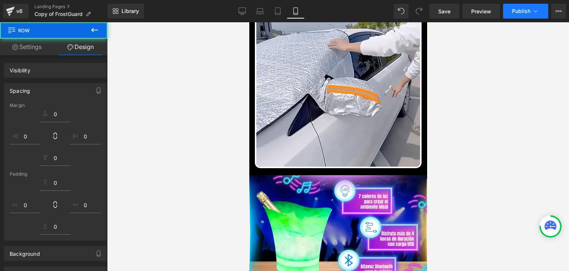
click at [523, 18] on button "Publish" at bounding box center [525, 11] width 45 height 15
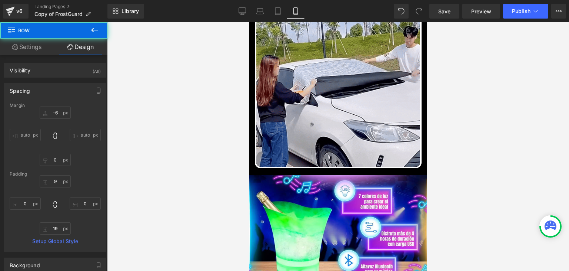
type input "-6"
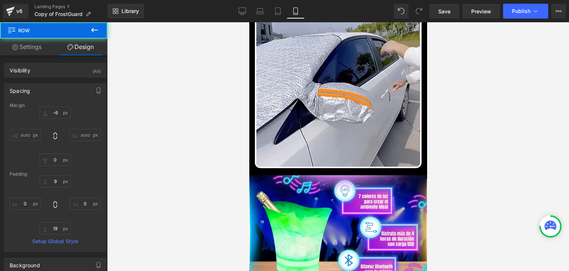
type input "0"
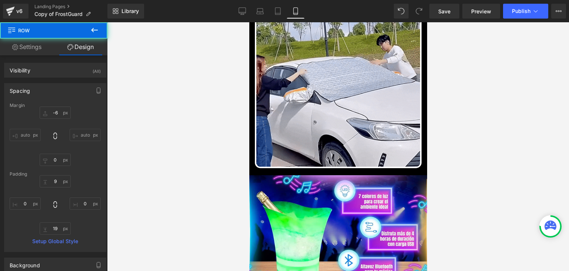
type input "9"
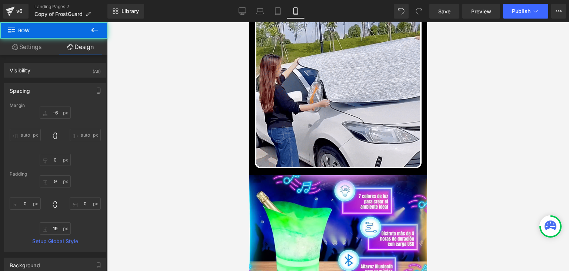
type input "0"
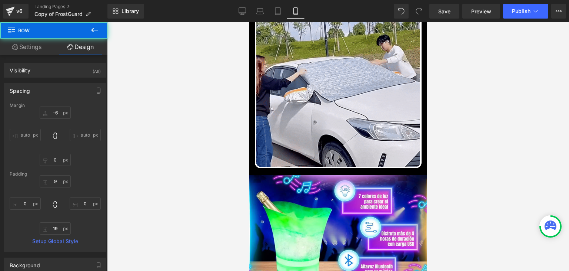
type input "19"
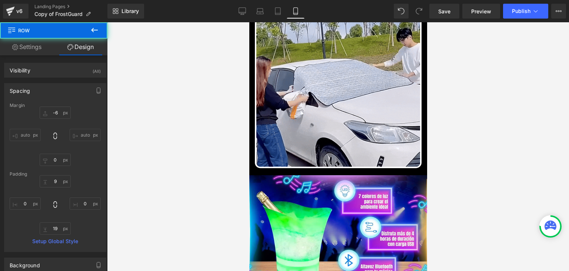
type input "0"
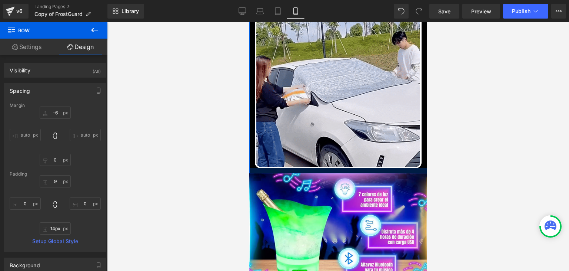
type input "13px"
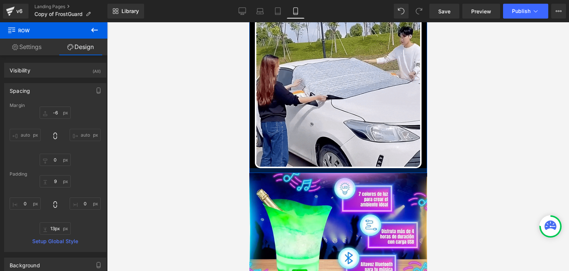
click at [346, 168] on div at bounding box center [338, 170] width 178 height 5
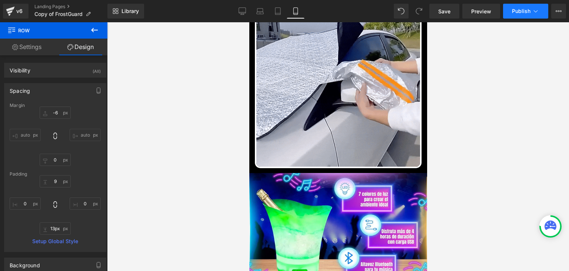
click at [522, 11] on span "Publish" at bounding box center [521, 11] width 19 height 6
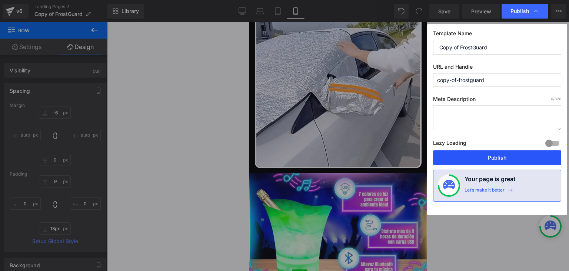
click at [494, 151] on button "Publish" at bounding box center [497, 157] width 128 height 15
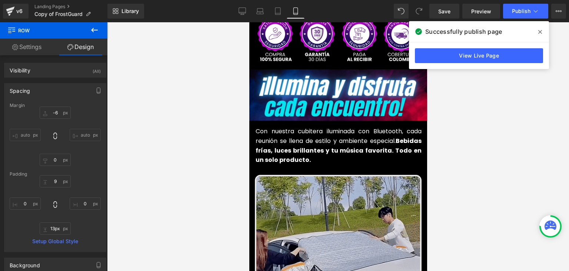
scroll to position [297, 0]
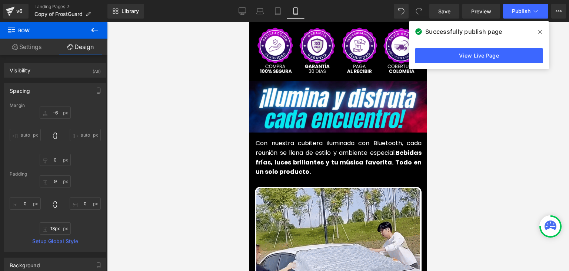
click at [540, 33] on icon at bounding box center [541, 32] width 4 height 6
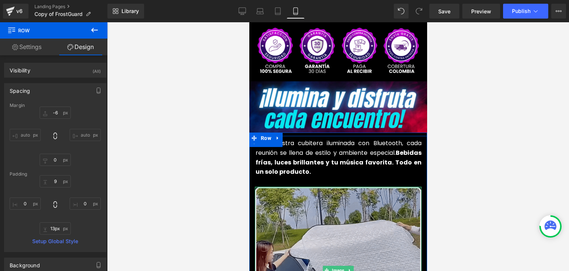
scroll to position [371, 0]
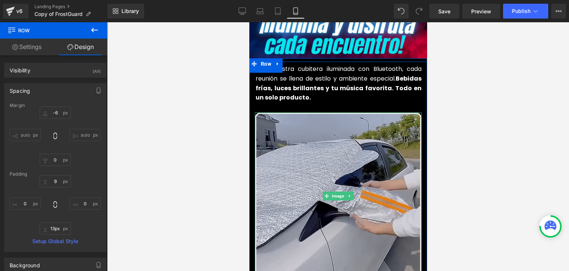
click at [320, 156] on img at bounding box center [338, 195] width 167 height 167
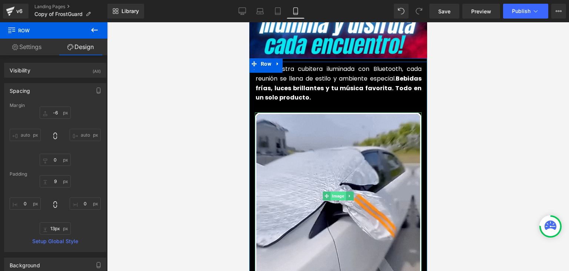
click at [335, 191] on span "Image" at bounding box center [337, 195] width 15 height 9
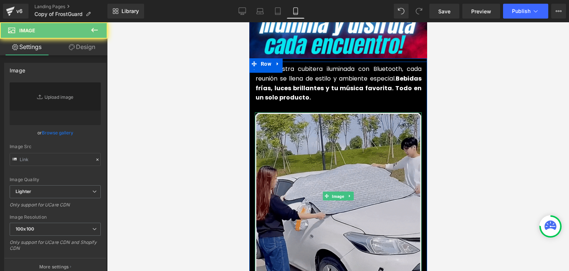
type input "[URL][DOMAIN_NAME]"
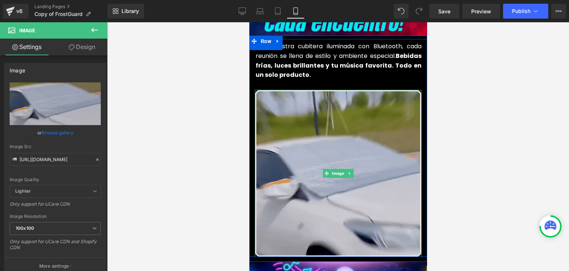
scroll to position [408, 0]
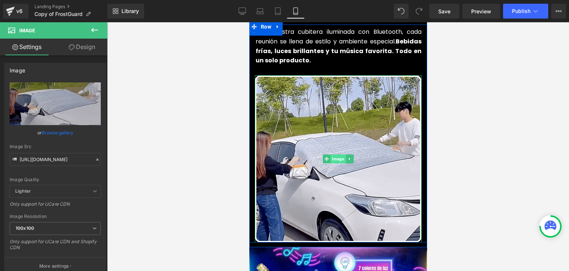
click at [337, 154] on span "Image" at bounding box center [337, 158] width 15 height 9
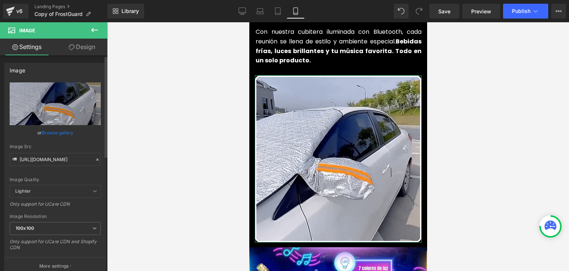
click at [95, 159] on icon at bounding box center [97, 159] width 5 height 5
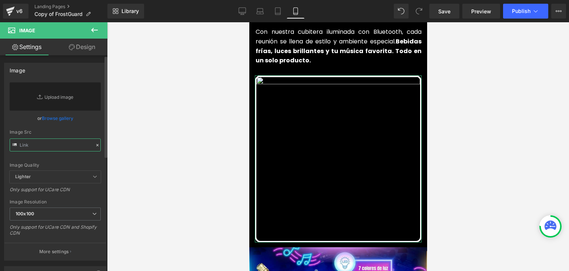
click at [77, 150] on input "text" at bounding box center [55, 144] width 91 height 13
paste input "[URL][DOMAIN_NAME]"
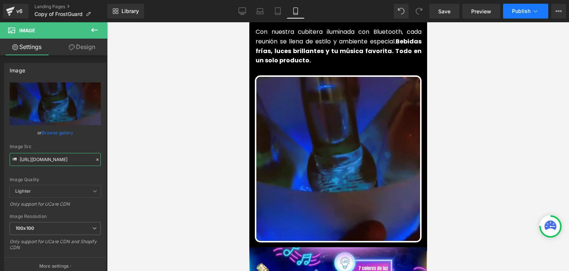
type input "[URL][DOMAIN_NAME]"
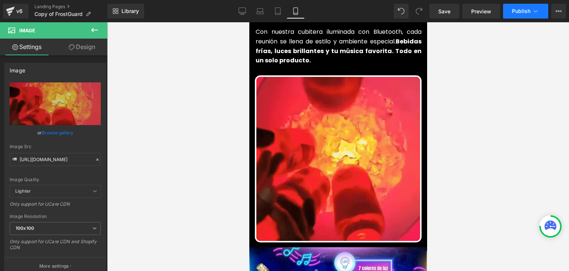
click at [512, 15] on button "Publish" at bounding box center [525, 11] width 45 height 15
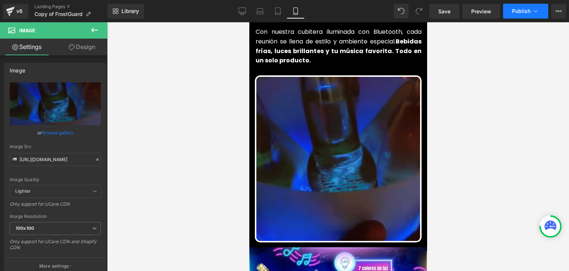
scroll to position [0, 0]
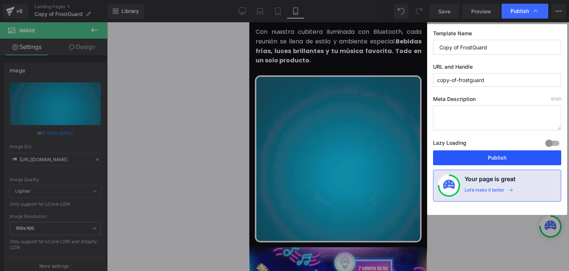
click at [497, 157] on button "Publish" at bounding box center [497, 157] width 128 height 15
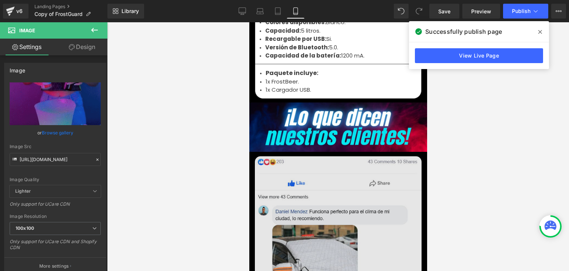
scroll to position [2558, 0]
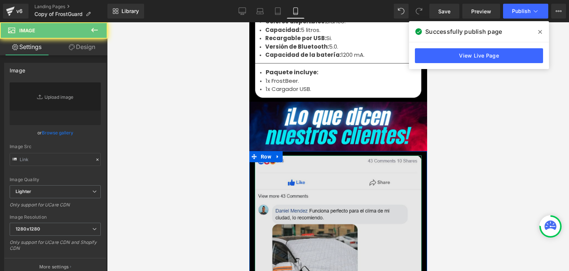
type input "[URL][DOMAIN_NAME][DOMAIN_NAME]"
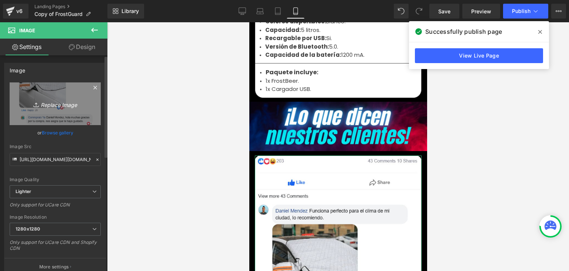
click at [65, 107] on icon "Replace Image" at bounding box center [55, 103] width 59 height 9
type input "C:\fakepath\[DOMAIN_NAME]_4qnolvhxjt_photo.webp"
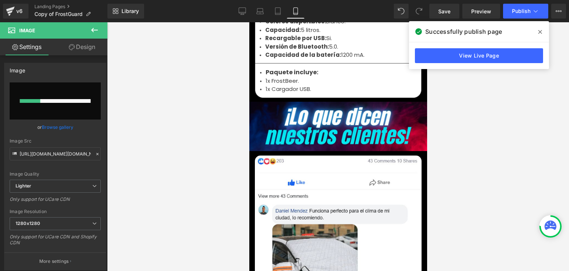
click at [542, 30] on span at bounding box center [541, 32] width 12 height 12
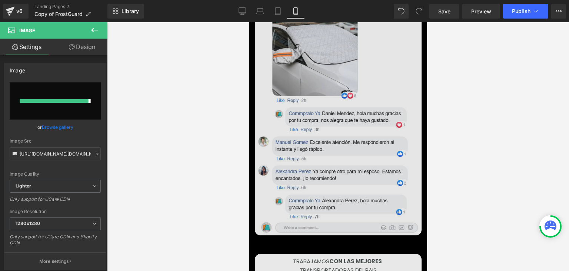
scroll to position [2780, 0]
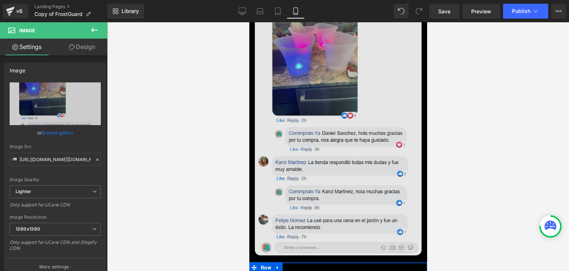
type input "[URL][DOMAIN_NAME][DOMAIN_NAME]"
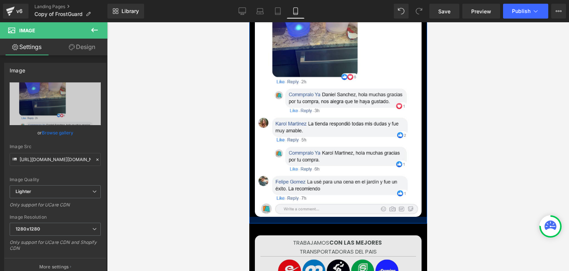
scroll to position [2854, 0]
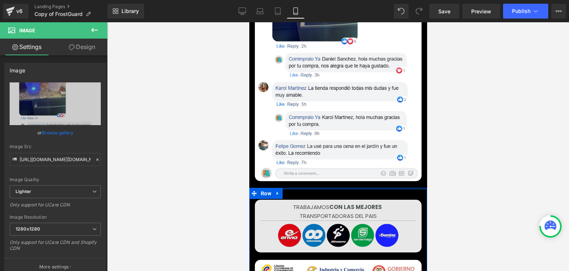
drag, startPoint x: 732, startPoint y: 175, endPoint x: 294, endPoint y: 162, distance: 438.0
click at [483, 153] on div at bounding box center [338, 146] width 462 height 248
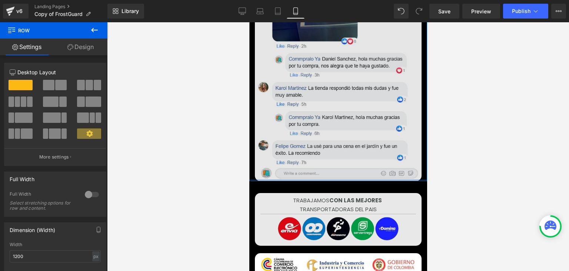
click at [365, 153] on div "Image Row" at bounding box center [338, 17] width 178 height 327
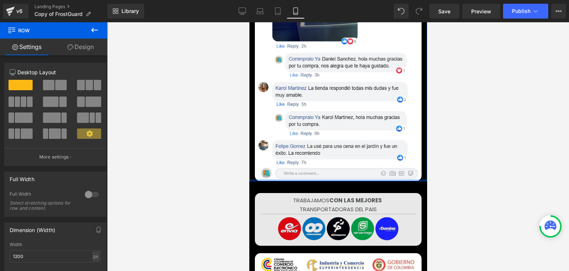
click at [467, 139] on div at bounding box center [338, 146] width 462 height 248
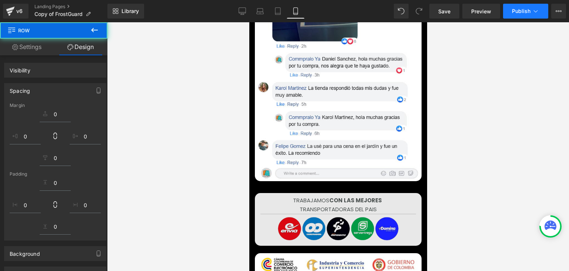
click at [521, 13] on span "Publish" at bounding box center [521, 11] width 19 height 6
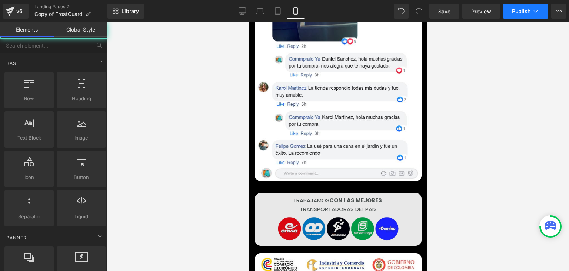
click at [522, 13] on span "Publish" at bounding box center [521, 11] width 19 height 6
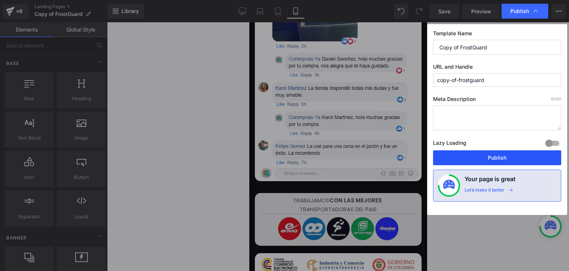
click at [500, 157] on button "Publish" at bounding box center [497, 157] width 128 height 15
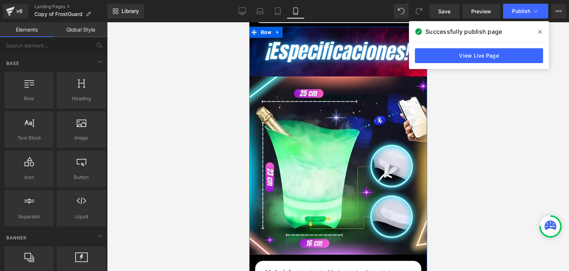
scroll to position [2298, 0]
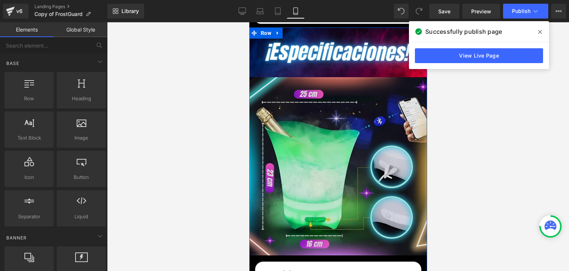
click at [320, 147] on img at bounding box center [338, 169] width 178 height 184
click at [318, 127] on img at bounding box center [338, 169] width 178 height 184
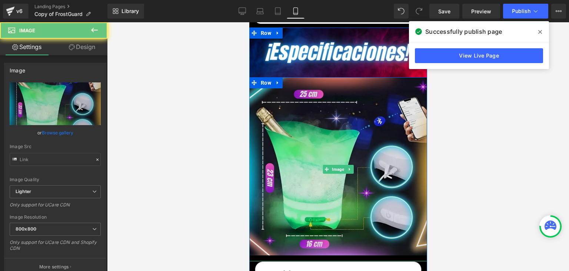
type input "[URL][DOMAIN_NAME]"
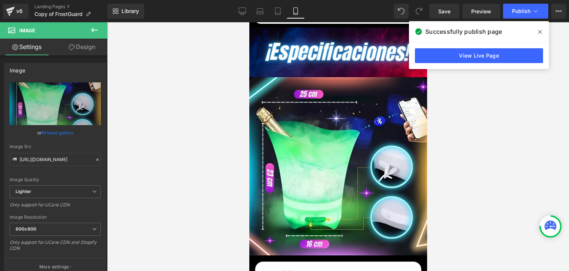
click at [542, 30] on icon at bounding box center [541, 32] width 4 height 4
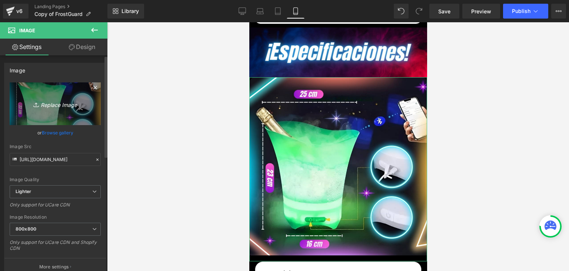
click at [45, 103] on icon "Replace Image" at bounding box center [55, 103] width 59 height 9
type input "C:\fakepath\7.webp"
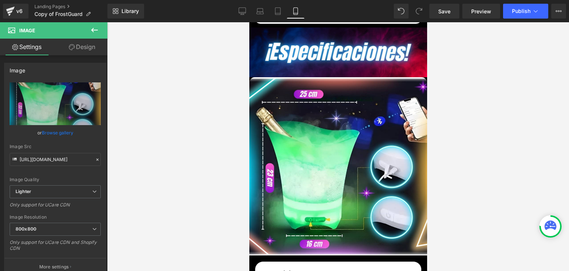
type input "[URL][DOMAIN_NAME]"
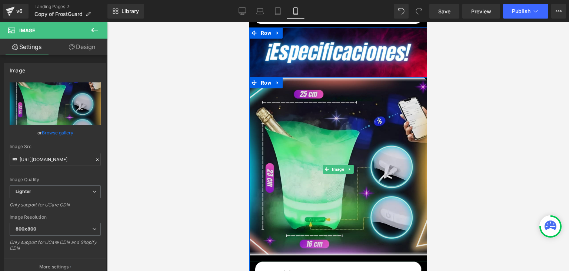
click at [377, 108] on img at bounding box center [338, 169] width 178 height 184
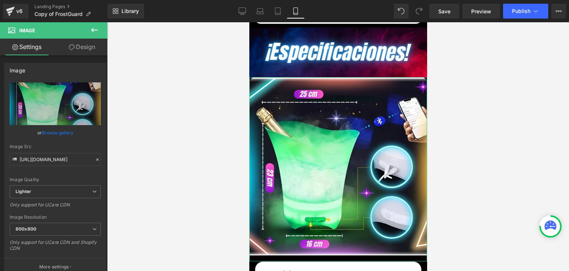
click at [80, 52] on link "Design" at bounding box center [82, 47] width 54 height 17
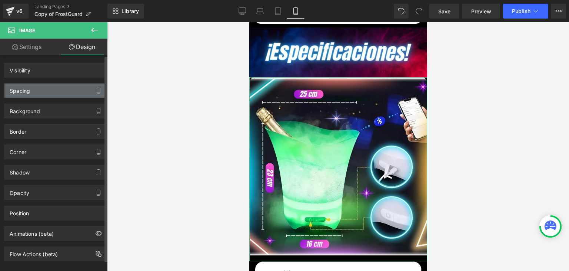
click at [26, 88] on div "Spacing" at bounding box center [20, 88] width 20 height 10
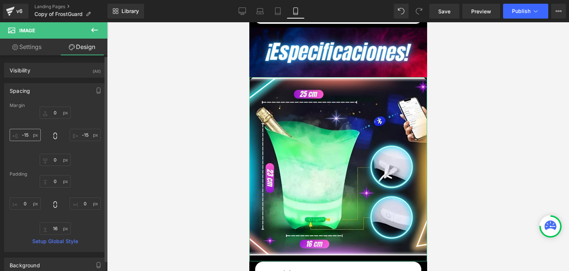
type input "0"
type input "-15"
type input "0"
type input "-15"
type input "0"
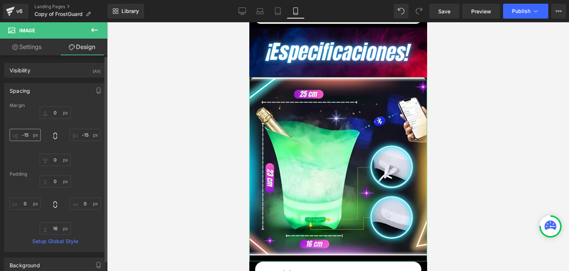
type input "0"
type input "16"
type input "0"
click at [32, 134] on input "-15" at bounding box center [25, 135] width 31 height 12
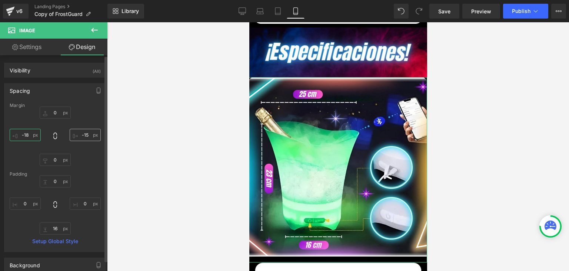
type input "-18"
click at [83, 134] on input "-15" at bounding box center [85, 135] width 31 height 12
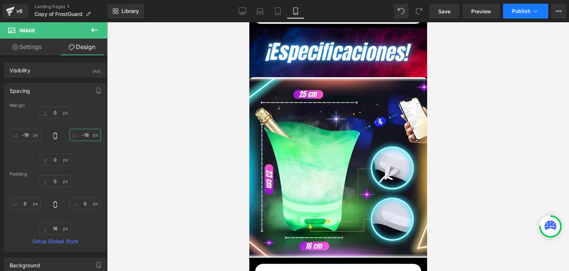
type input "-18"
click at [522, 15] on button "Publish" at bounding box center [525, 11] width 45 height 15
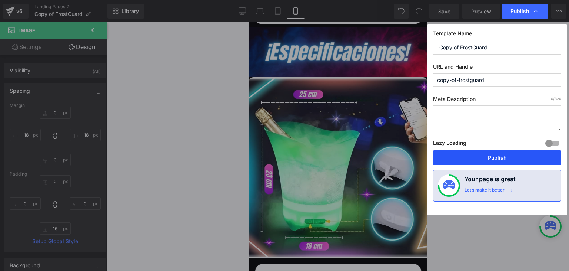
click at [502, 154] on button "Publish" at bounding box center [497, 157] width 128 height 15
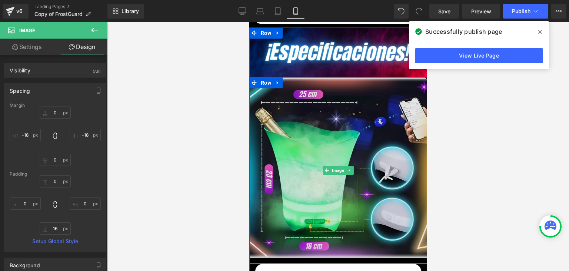
click at [355, 123] on img at bounding box center [338, 170] width 180 height 186
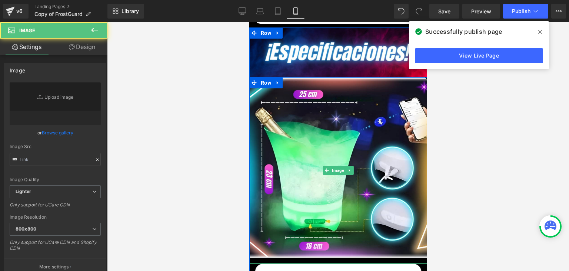
type input "[URL][DOMAIN_NAME]"
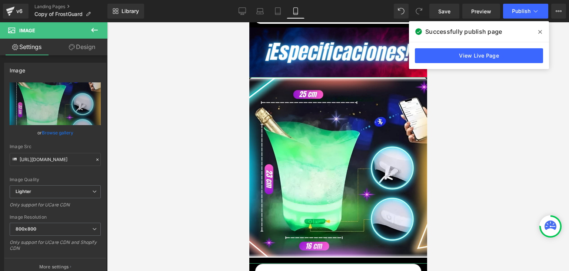
click at [72, 46] on icon at bounding box center [72, 47] width 6 height 6
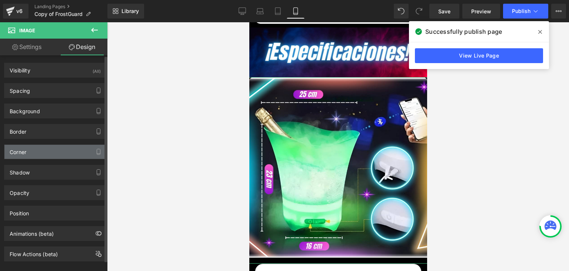
click at [32, 149] on div "Corner" at bounding box center [55, 152] width 102 height 14
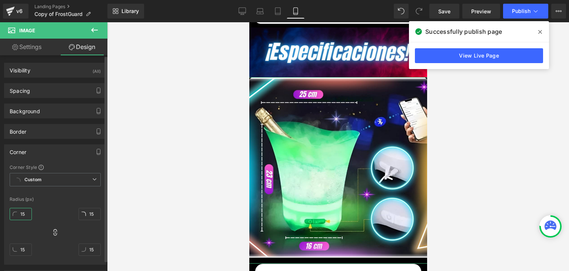
click at [24, 215] on input "15" at bounding box center [21, 214] width 22 height 12
click at [539, 32] on icon at bounding box center [541, 32] width 4 height 6
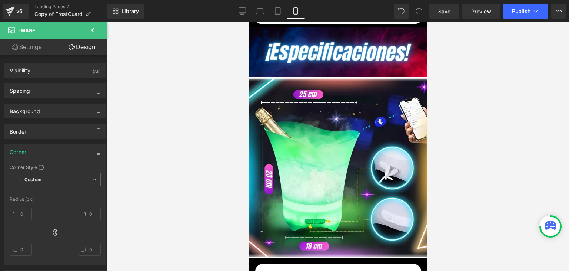
click at [459, 114] on div at bounding box center [338, 146] width 462 height 248
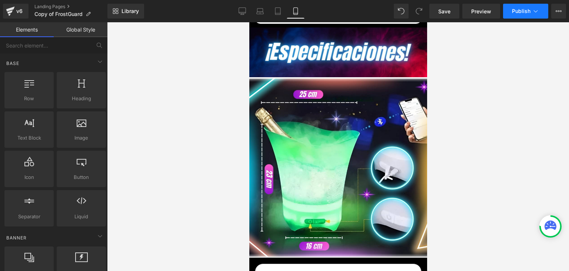
click at [522, 6] on button "Publish" at bounding box center [525, 11] width 45 height 15
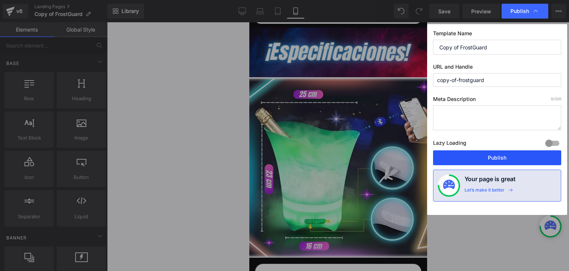
click at [497, 160] on button "Publish" at bounding box center [497, 157] width 128 height 15
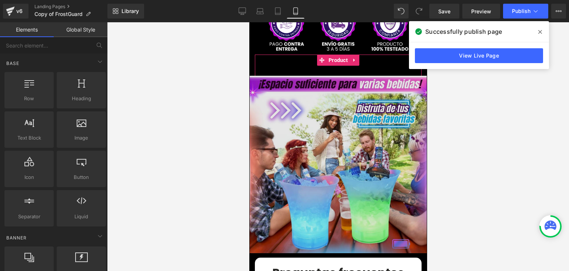
scroll to position [1890, 0]
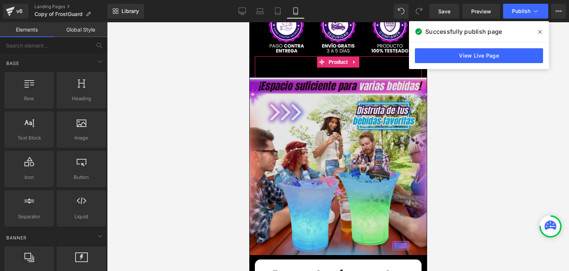
click at [353, 119] on img at bounding box center [337, 168] width 177 height 182
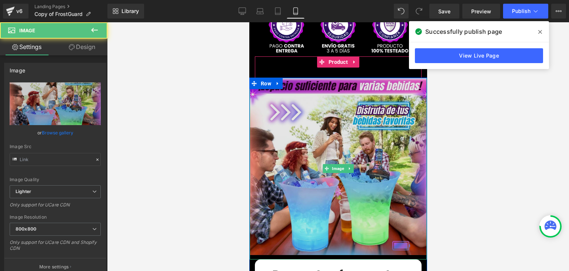
type input "[URL][DOMAIN_NAME]"
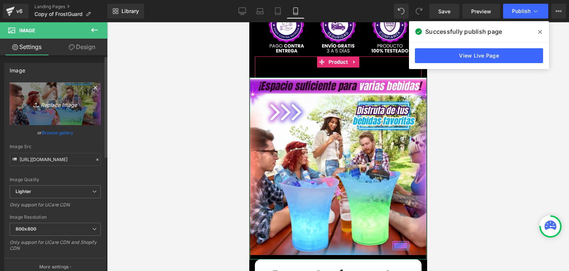
click at [47, 100] on icon "Replace Image" at bounding box center [55, 103] width 59 height 9
type input "C:\fakepath\6 (1).webp"
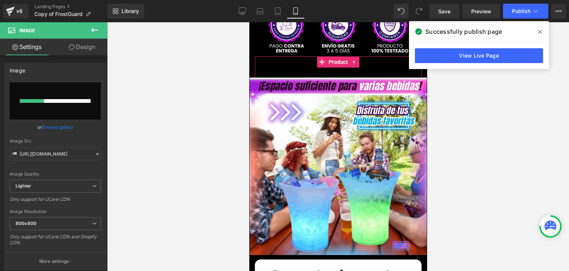
click at [539, 32] on icon at bounding box center [541, 32] width 4 height 6
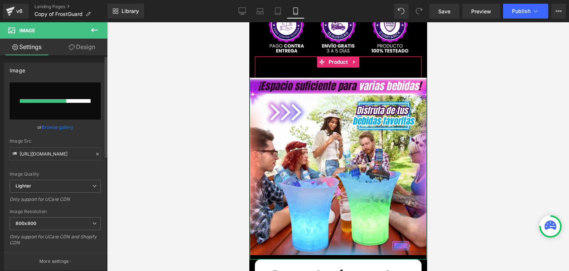
click at [58, 126] on link "Browse gallery" at bounding box center [58, 126] width 32 height 13
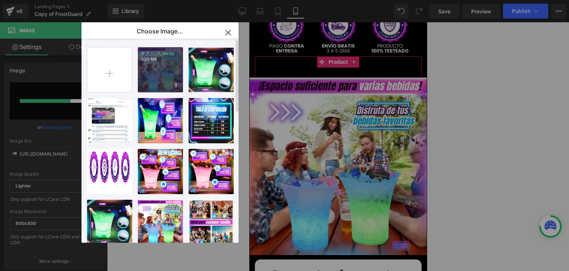
click at [156, 74] on div "6 _1_... _1_.webp 1.33 MB" at bounding box center [160, 69] width 45 height 45
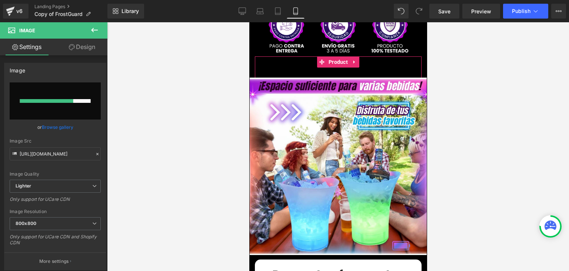
type input "[URL][DOMAIN_NAME]"
click at [517, 12] on span "Publish" at bounding box center [521, 11] width 19 height 6
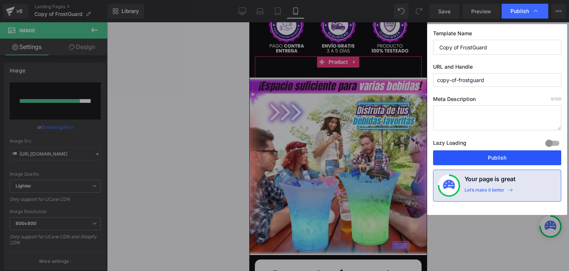
click at [495, 159] on button "Publish" at bounding box center [497, 157] width 128 height 15
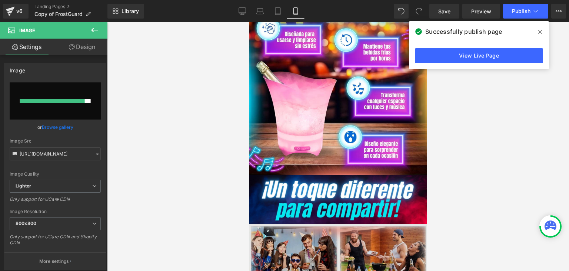
scroll to position [1372, 0]
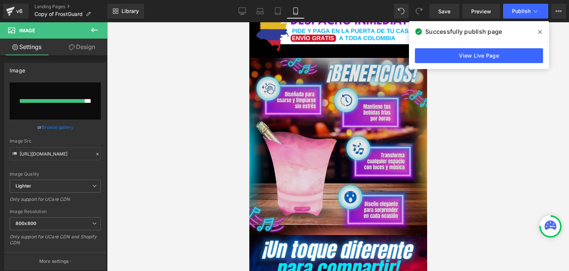
click at [339, 125] on img at bounding box center [338, 147] width 178 height 178
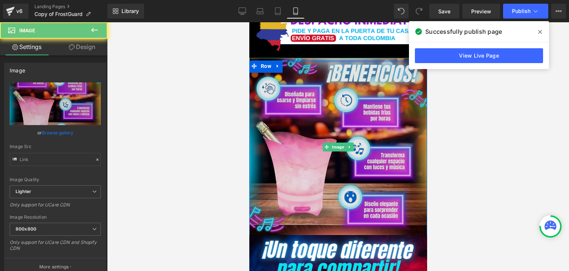
type input "[URL][DOMAIN_NAME]"
click at [330, 91] on img at bounding box center [338, 147] width 178 height 178
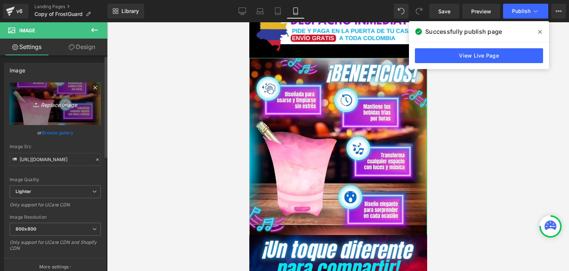
click at [59, 98] on link "Replace Image" at bounding box center [55, 103] width 91 height 43
type input "C:\fakepath\2 (2).webp"
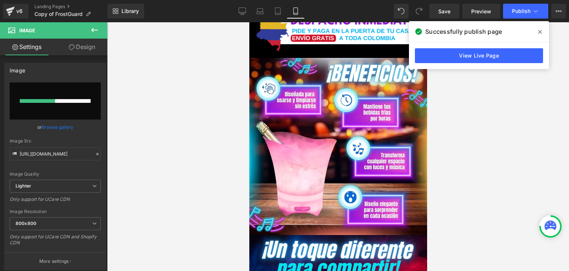
click at [540, 32] on icon at bounding box center [541, 32] width 4 height 4
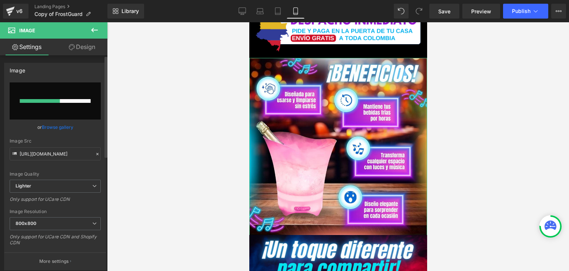
click at [63, 128] on link "Browse gallery" at bounding box center [58, 126] width 32 height 13
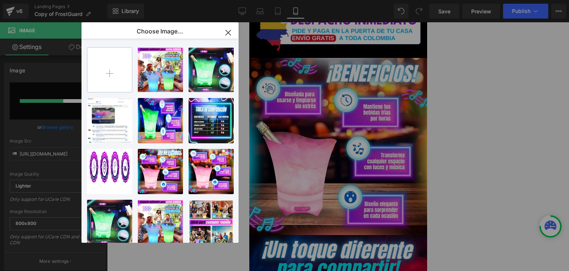
click at [120, 80] on input "file" at bounding box center [109, 69] width 44 height 44
type input "C:\fakepath\2 (2).webp"
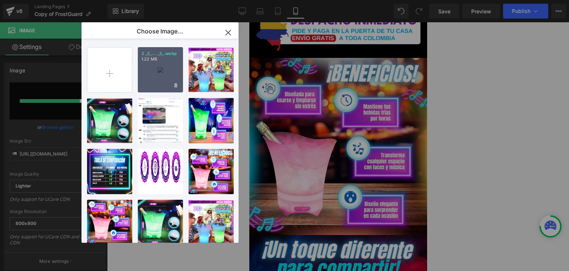
click at [161, 76] on div "2 _2_... _2_.webp 1.22 MB" at bounding box center [160, 69] width 45 height 45
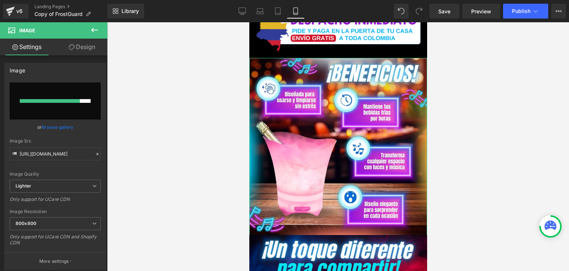
click at [59, 126] on link "Browse gallery" at bounding box center [58, 126] width 32 height 13
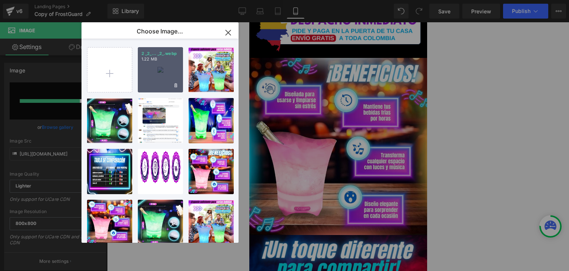
click at [145, 74] on div "2 _2_... _2_.webp 1.22 MB" at bounding box center [160, 69] width 45 height 45
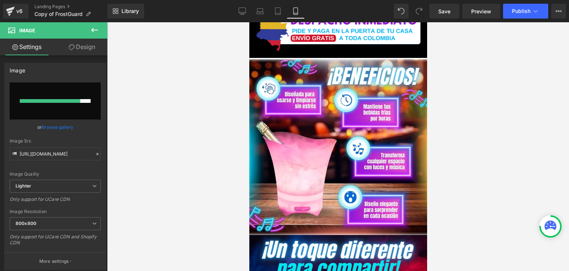
type input "[URL][DOMAIN_NAME]"
click at [517, 13] on span "Publish" at bounding box center [521, 11] width 19 height 6
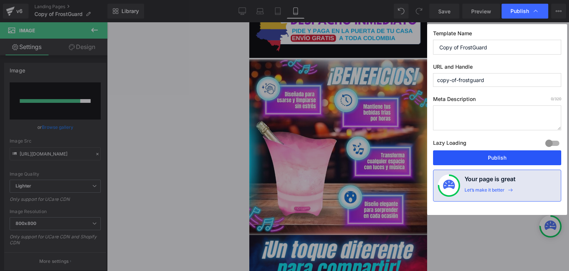
click at [494, 155] on button "Publish" at bounding box center [497, 157] width 128 height 15
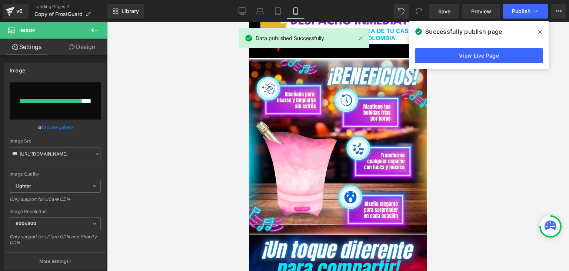
drag, startPoint x: 539, startPoint y: 29, endPoint x: 533, endPoint y: 33, distance: 7.3
click at [539, 29] on icon at bounding box center [541, 32] width 4 height 6
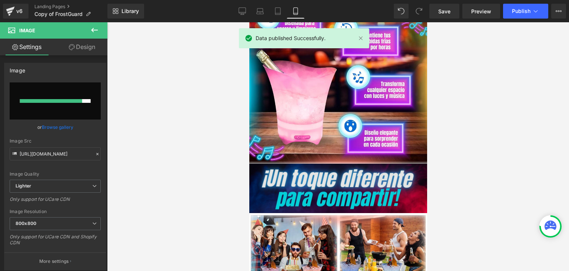
scroll to position [1446, 0]
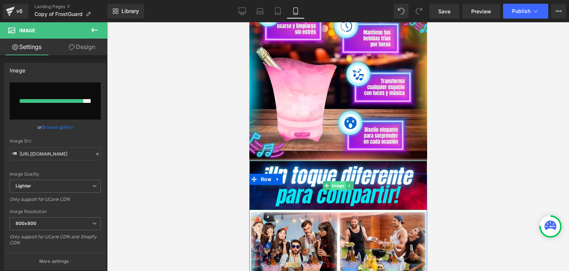
click at [334, 181] on span "Image" at bounding box center [337, 185] width 15 height 9
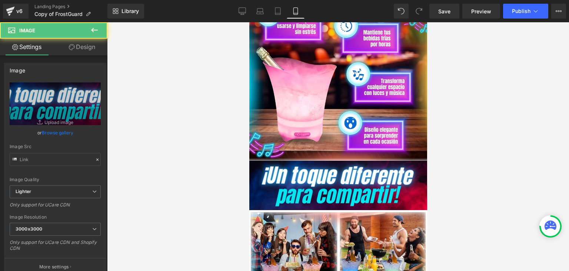
type input "[URL][DOMAIN_NAME]"
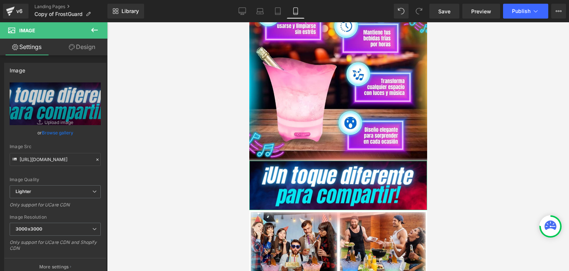
click at [76, 48] on link "Design" at bounding box center [82, 47] width 54 height 17
click at [0, 0] on div "Spacing" at bounding box center [0, 0] width 0 height 0
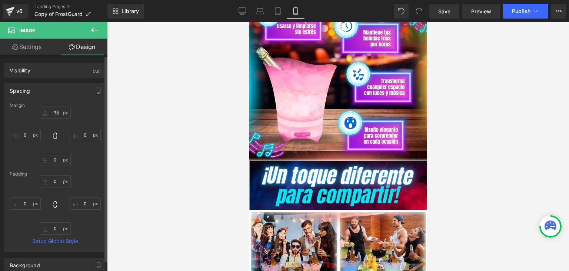
type input "-35"
type input "0"
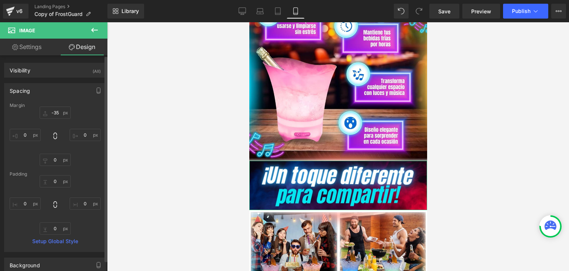
type input "0"
click at [58, 112] on input "-35" at bounding box center [55, 112] width 31 height 12
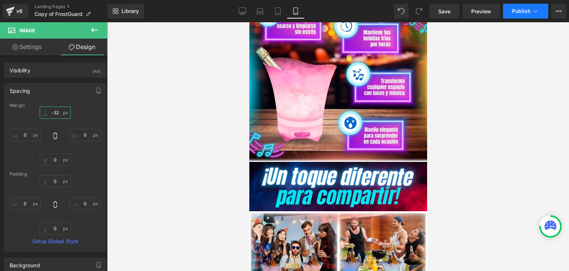
type input "-32"
click at [527, 11] on span "Publish" at bounding box center [521, 11] width 19 height 6
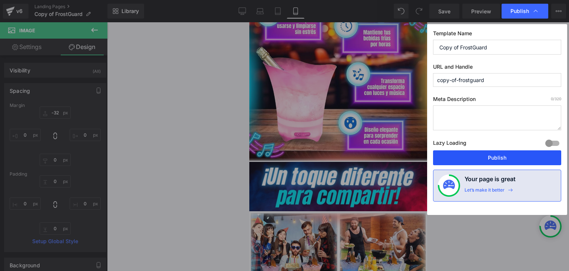
click at [497, 160] on button "Publish" at bounding box center [497, 157] width 128 height 15
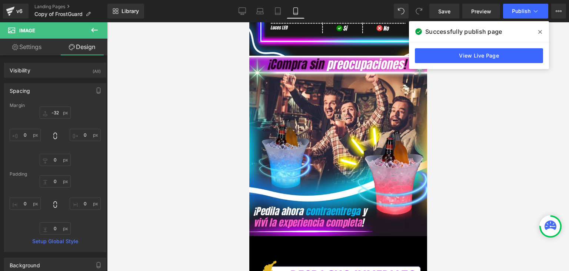
scroll to position [1112, 0]
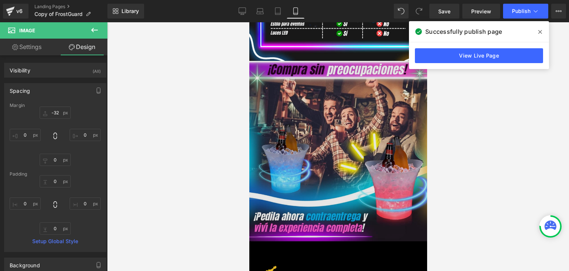
click at [328, 155] on img at bounding box center [338, 151] width 180 height 180
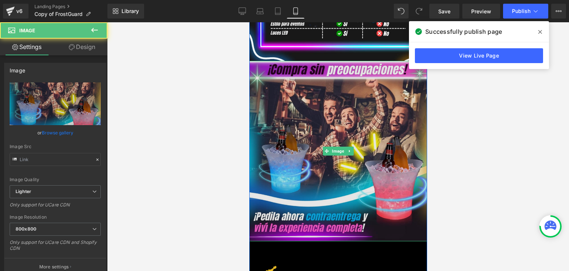
type input "[URL][DOMAIN_NAME]"
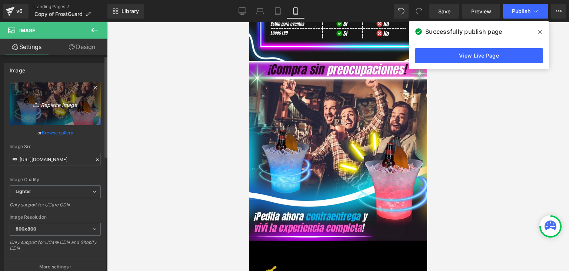
click at [43, 99] on icon "Replace Image" at bounding box center [55, 103] width 59 height 9
type input "C:\fakepath\4 (1).webp"
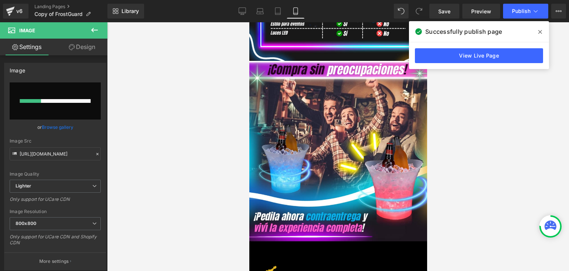
click at [541, 33] on icon at bounding box center [541, 32] width 4 height 4
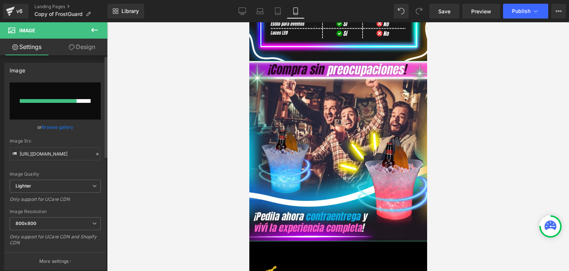
click at [53, 132] on link "Browse gallery" at bounding box center [58, 126] width 32 height 13
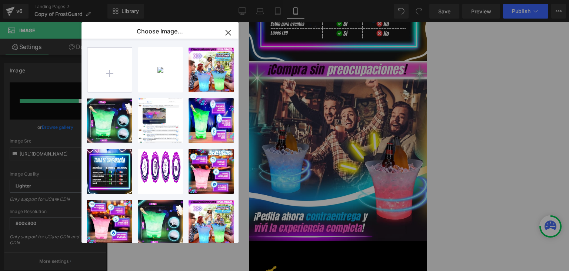
click at [115, 77] on input "file" at bounding box center [109, 69] width 44 height 44
type input "C:\fakepath\4 (1).webp"
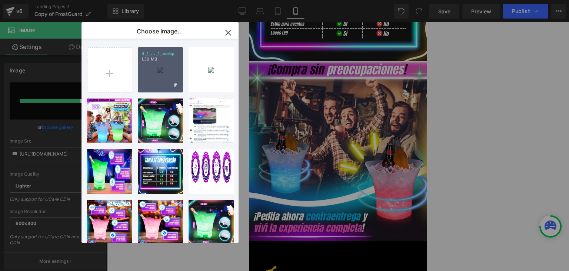
click at [159, 75] on div "4 _1_... _1_.webp 1.30 MB" at bounding box center [160, 69] width 45 height 45
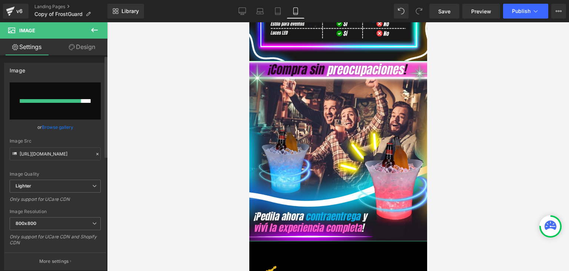
click at [57, 128] on link "Browse gallery" at bounding box center [58, 126] width 32 height 13
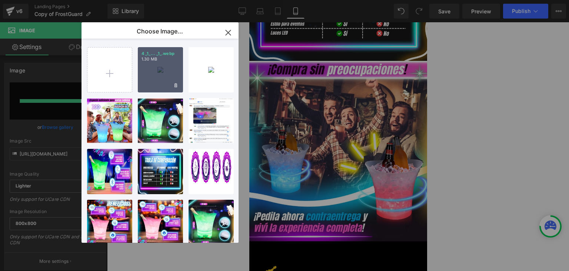
click at [159, 71] on div "4 _1_... _1_.webp 1.30 MB" at bounding box center [160, 69] width 45 height 45
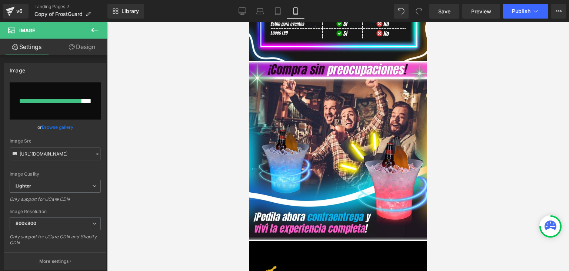
type input "[URL][DOMAIN_NAME]"
click at [517, 11] on span "Publish" at bounding box center [521, 11] width 19 height 6
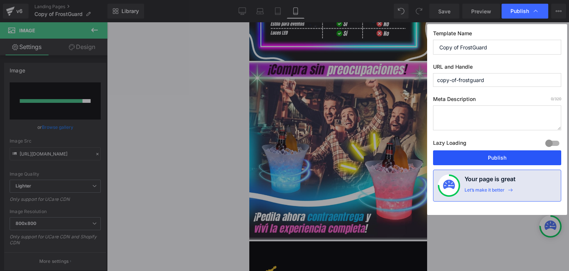
click at [493, 152] on button "Publish" at bounding box center [497, 157] width 128 height 15
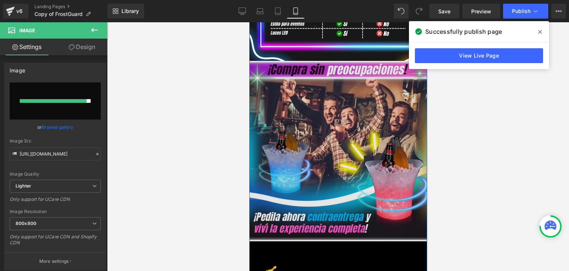
scroll to position [964, 0]
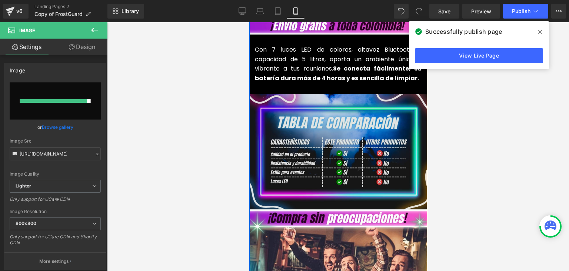
click at [353, 124] on img at bounding box center [338, 151] width 178 height 115
click at [290, 100] on img at bounding box center [338, 151] width 178 height 115
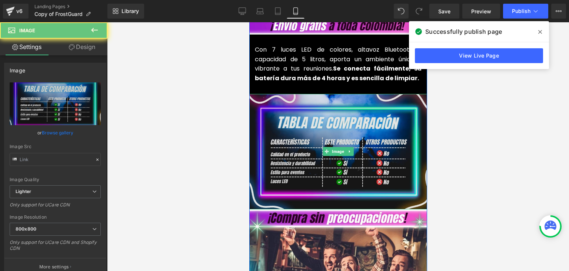
type input "[URL][DOMAIN_NAME]"
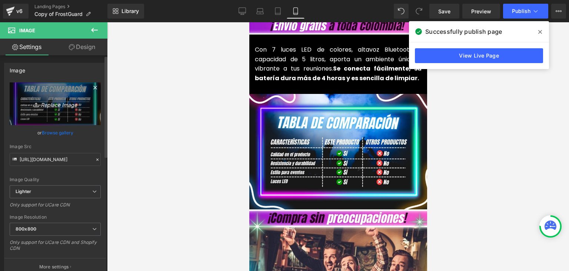
click at [59, 99] on icon "Replace Image" at bounding box center [55, 103] width 59 height 9
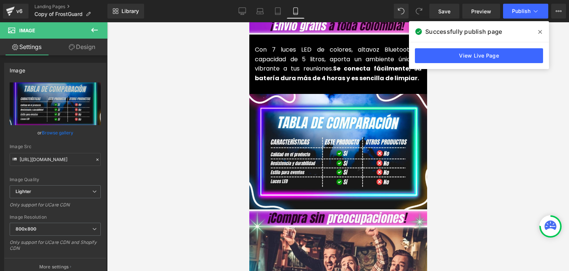
drag, startPoint x: 542, startPoint y: 31, endPoint x: 174, endPoint y: 68, distance: 370.4
click at [542, 31] on span at bounding box center [541, 32] width 12 height 12
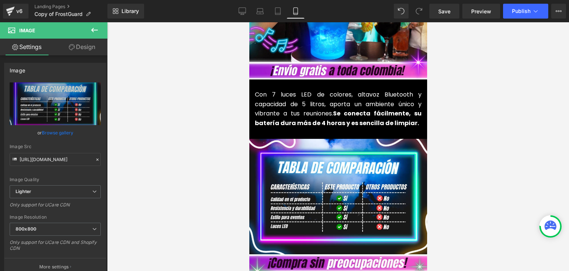
scroll to position [927, 0]
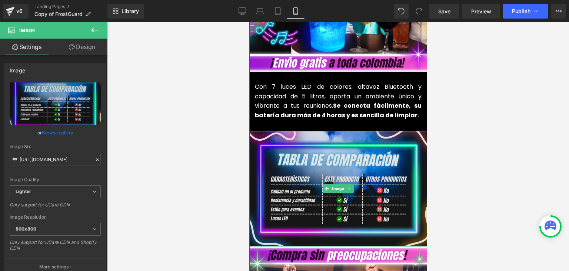
click at [330, 153] on img at bounding box center [338, 188] width 178 height 115
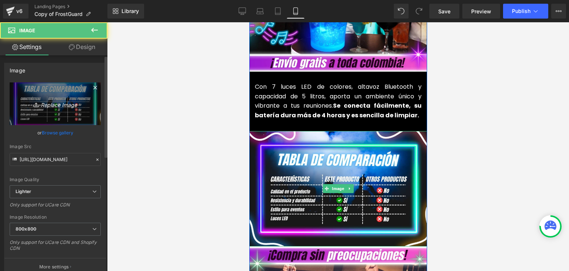
click at [73, 107] on icon "Replace Image" at bounding box center [55, 103] width 59 height 9
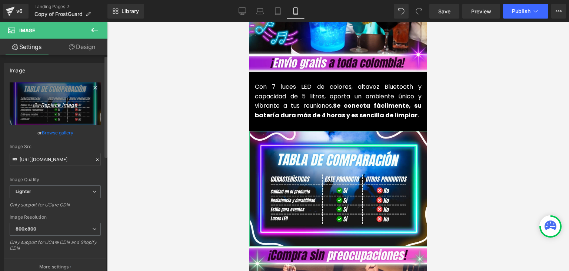
type input "C:\fakepath\1 (1).webp"
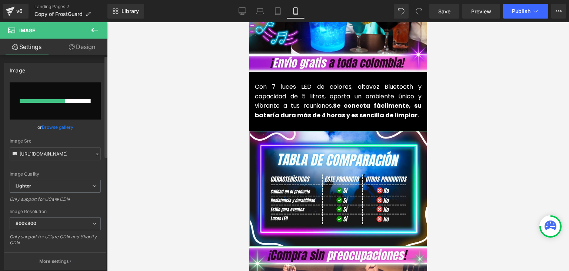
click at [58, 128] on link "Browse gallery" at bounding box center [58, 126] width 32 height 13
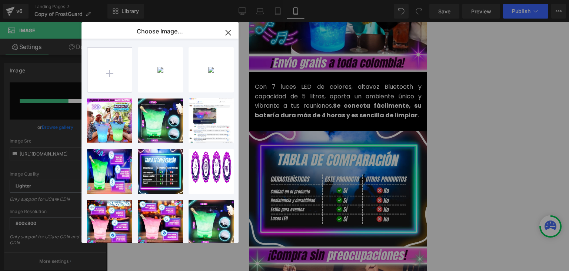
click at [99, 83] on input "file" at bounding box center [109, 69] width 44 height 44
type input "C:\fakepath\1 (1).webp"
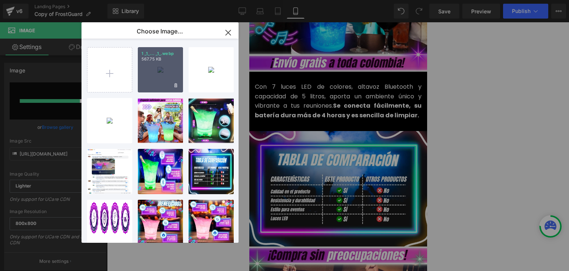
click at [164, 82] on div "1 _1_... _1_.webp 567.75 KB" at bounding box center [160, 69] width 45 height 45
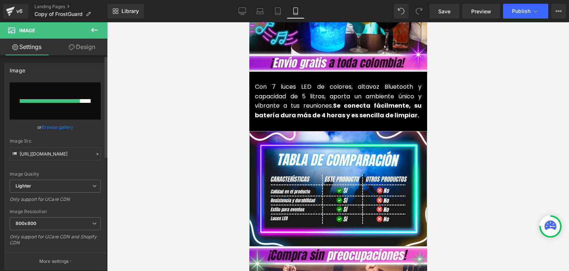
click at [70, 126] on link "Browse gallery" at bounding box center [58, 126] width 32 height 13
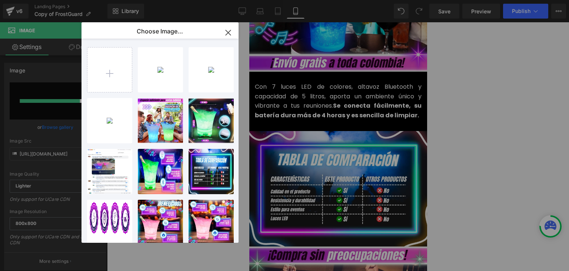
click at [0, 0] on div "1 _1_... _1_.webp 567.75 KB" at bounding box center [0, 0] width 0 height 0
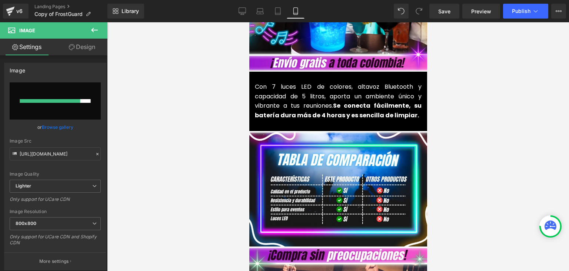
type input "[URL][DOMAIN_NAME]"
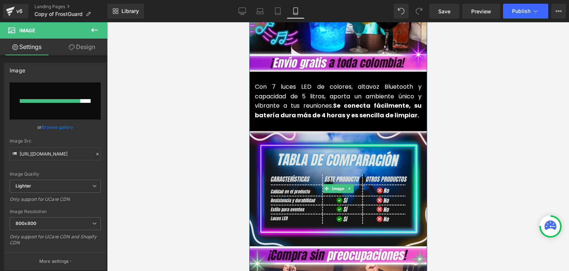
scroll to position [899, 0]
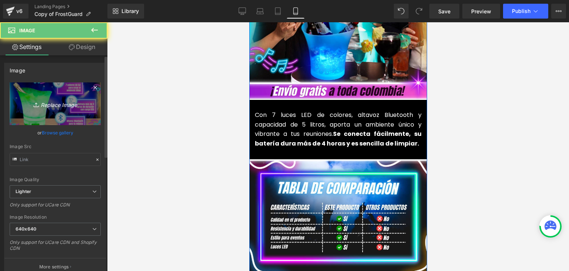
type input "[URL][DOMAIN_NAME]"
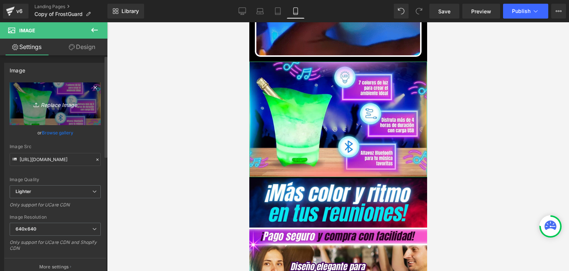
click at [59, 101] on icon "Replace Image" at bounding box center [55, 103] width 59 height 9
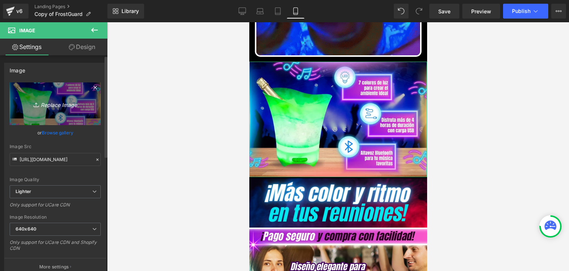
type input "C:\fakepath\2 (3).webp"
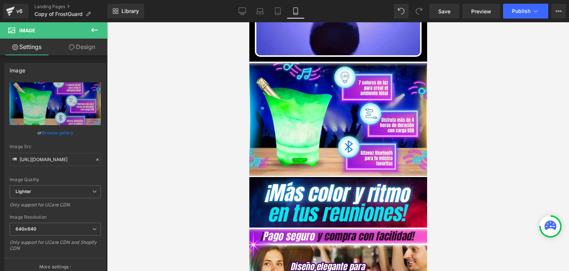
type input "[URL][DOMAIN_NAME]"
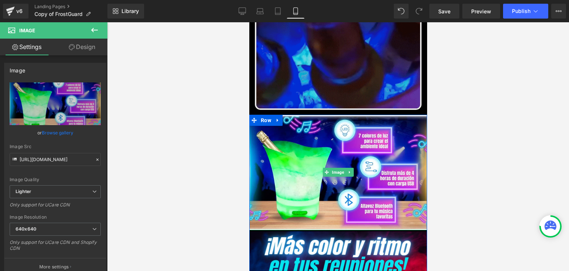
scroll to position [519, 0]
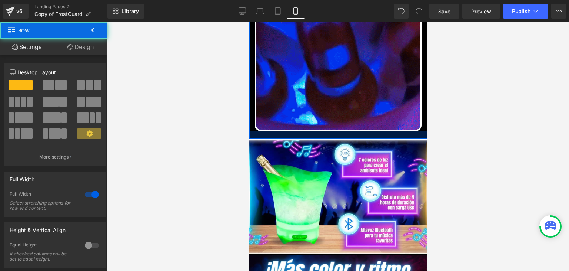
click at [337, 131] on div at bounding box center [338, 135] width 178 height 8
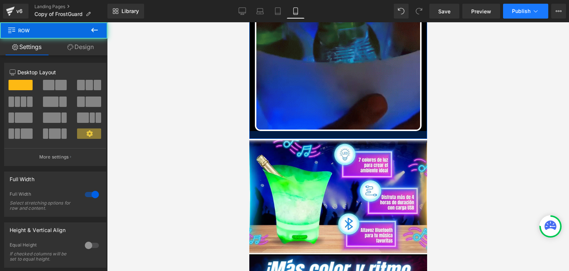
click at [488, 69] on div at bounding box center [338, 146] width 462 height 248
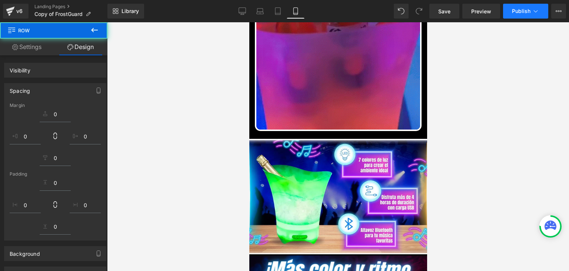
click at [519, 13] on span "Publish" at bounding box center [521, 11] width 19 height 6
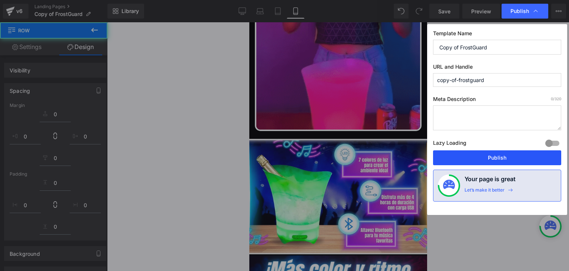
click at [500, 160] on button "Publish" at bounding box center [497, 157] width 128 height 15
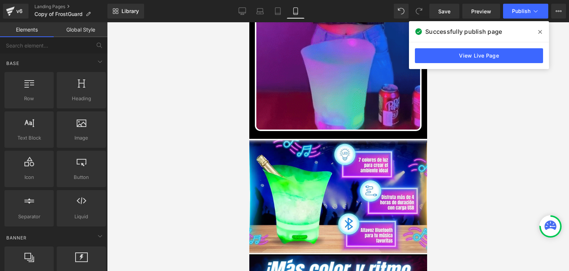
click at [539, 33] on icon at bounding box center [541, 32] width 4 height 6
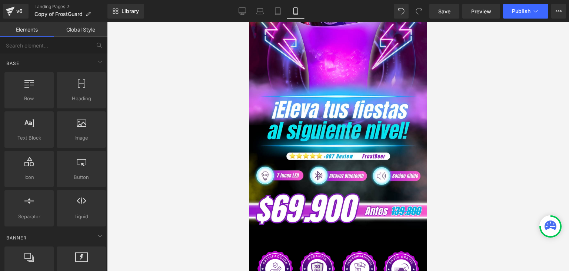
scroll to position [0, 0]
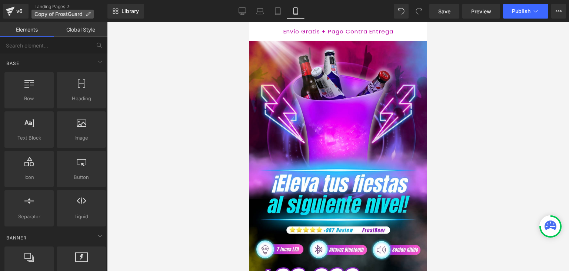
click at [55, 13] on span "Copy of FrostGuard" at bounding box center [58, 14] width 48 height 6
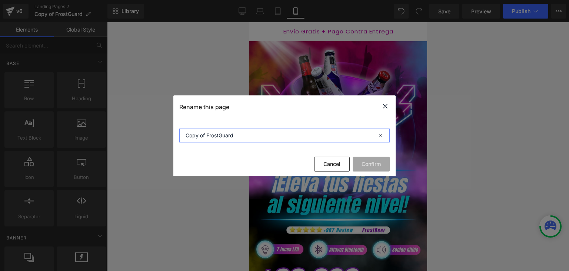
drag, startPoint x: 238, startPoint y: 135, endPoint x: 220, endPoint y: 136, distance: 17.8
click at [220, 136] on input "Copy of FrostGuard" at bounding box center [284, 135] width 211 height 15
drag, startPoint x: 207, startPoint y: 135, endPoint x: 157, endPoint y: 134, distance: 50.4
click at [157, 134] on div "Rename this page Copy of FrostBeer Cancel Confirm" at bounding box center [284, 135] width 569 height 271
type input "FrostBeer"
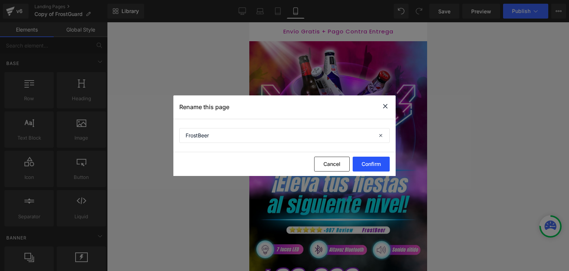
click at [379, 163] on button "Confirm" at bounding box center [371, 163] width 37 height 15
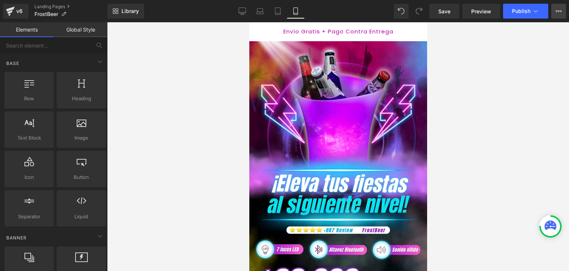
click at [562, 12] on button "View Live Page View with current Template Save Template to Library Schedule Pub…" at bounding box center [559, 11] width 15 height 15
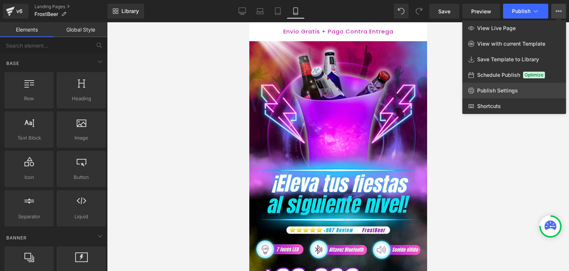
click at [489, 88] on span "Publish Settings" at bounding box center [497, 90] width 41 height 7
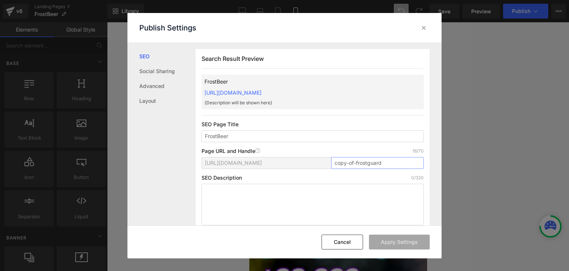
click at [350, 163] on input "copy-of-frostguard" at bounding box center [377, 163] width 93 height 12
drag, startPoint x: 354, startPoint y: 162, endPoint x: 315, endPoint y: 165, distance: 39.4
click at [315, 165] on div "[URL][DOMAIN_NAME] copy-of-frostguard" at bounding box center [313, 166] width 222 height 18
drag, startPoint x: 364, startPoint y: 161, endPoint x: 345, endPoint y: 166, distance: 19.5
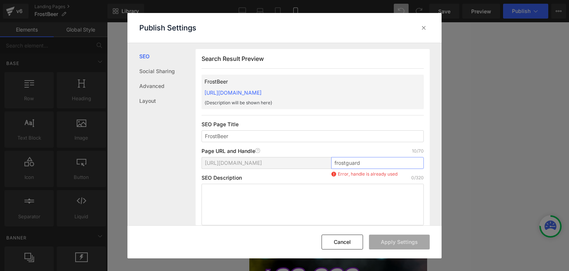
click at [345, 166] on input "frostguard" at bounding box center [377, 163] width 93 height 12
type input "frostbeer"
click at [388, 241] on button "Apply Settings" at bounding box center [399, 241] width 61 height 15
click at [424, 26] on icon at bounding box center [423, 27] width 7 height 7
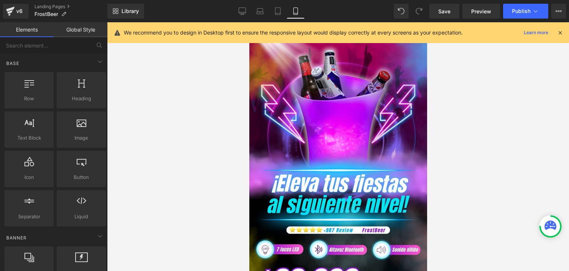
click at [560, 33] on icon at bounding box center [560, 32] width 7 height 7
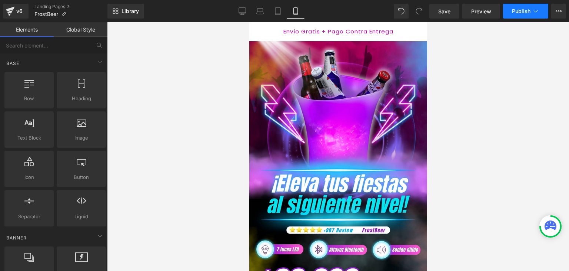
click at [529, 11] on span "Publish" at bounding box center [521, 11] width 19 height 6
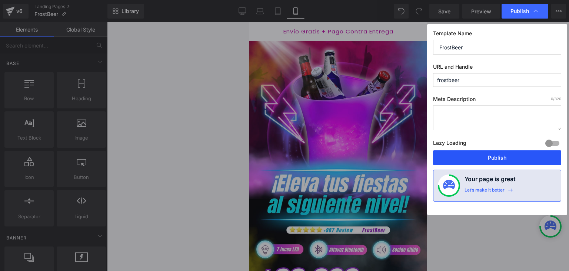
click at [506, 158] on button "Publish" at bounding box center [497, 157] width 128 height 15
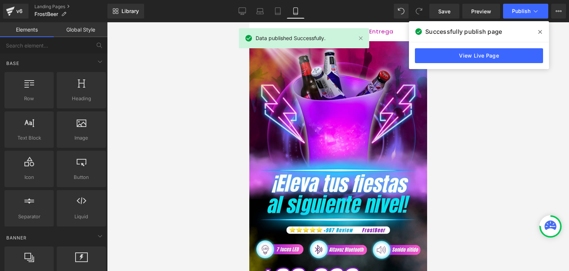
click at [540, 30] on icon at bounding box center [541, 32] width 4 height 6
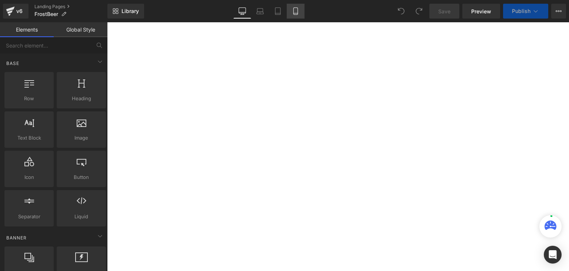
click at [293, 12] on icon at bounding box center [295, 10] width 7 height 7
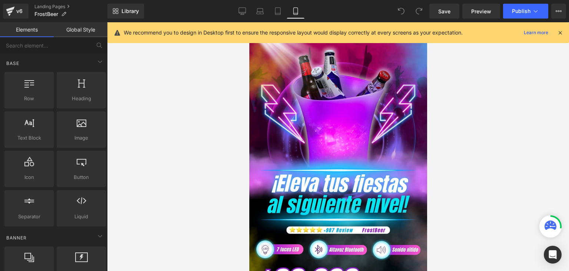
click at [561, 33] on icon at bounding box center [560, 32] width 7 height 7
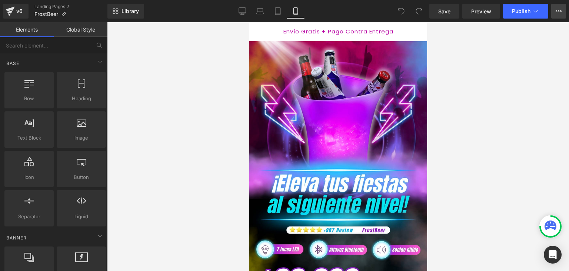
click at [559, 13] on icon at bounding box center [559, 11] width 6 height 6
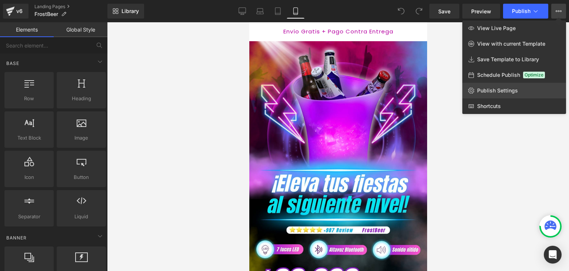
click at [511, 88] on span "Publish Settings" at bounding box center [497, 90] width 41 height 7
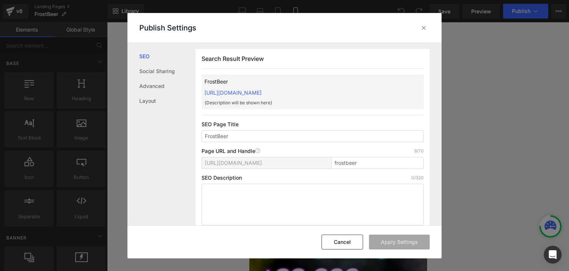
drag, startPoint x: 200, startPoint y: 91, endPoint x: 360, endPoint y: 90, distance: 159.4
click at [360, 90] on div "Search Result Preview FrostBeer https://commpralo-ya.myshopify.com/pages/frostb…" at bounding box center [313, 140] width 234 height 182
copy link "[URL][DOMAIN_NAME]"
click at [423, 26] on icon at bounding box center [423, 27] width 7 height 7
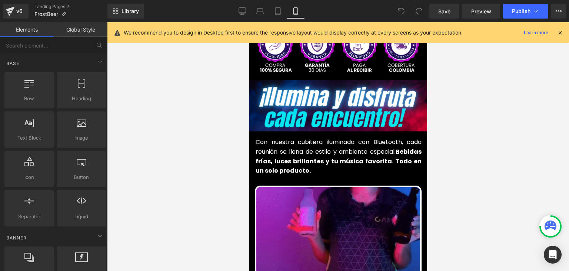
scroll to position [297, 0]
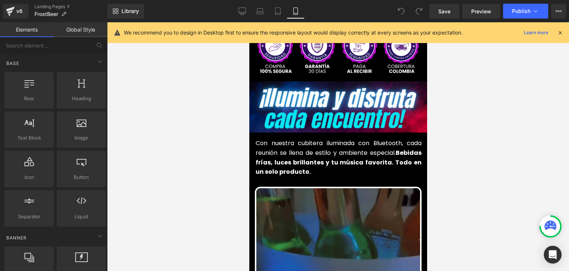
click at [282, 151] on span "Bebidas frías, luces brillantes y tu música favorita. Todo en un solo producto." at bounding box center [338, 161] width 166 height 27
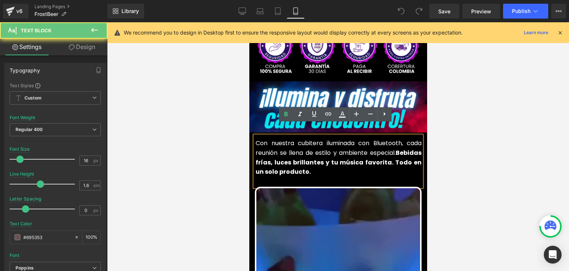
click at [281, 151] on span "Bebidas frías, luces brillantes y tu música favorita. Todo en un solo producto." at bounding box center [338, 161] width 166 height 27
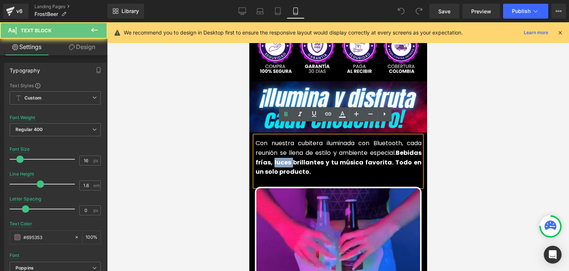
click at [281, 151] on span "Bebidas frías, luces brillantes y tu música favorita. Todo en un solo producto." at bounding box center [338, 161] width 166 height 27
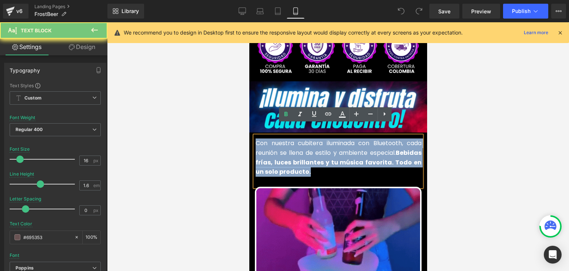
click at [281, 151] on span "Bebidas frías, luces brillantes y tu música favorita. Todo en un solo producto." at bounding box center [338, 161] width 166 height 27
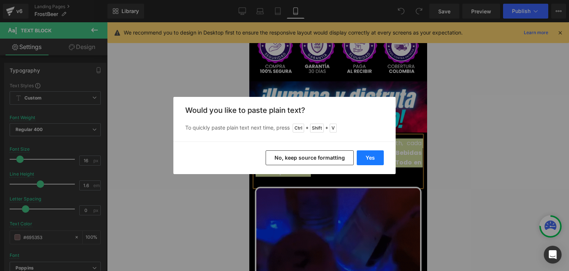
click at [368, 153] on button "Yes" at bounding box center [370, 157] width 27 height 15
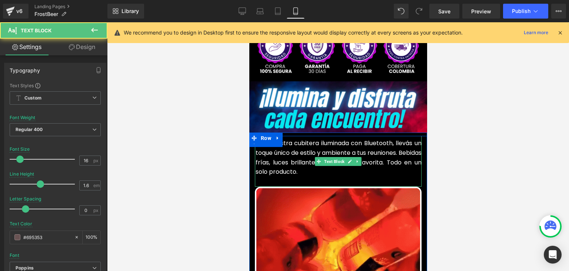
click at [307, 161] on font "Con nuestra cubitera iluminada con Bluetooth, llevás un toque único de estilo y…" at bounding box center [338, 157] width 166 height 37
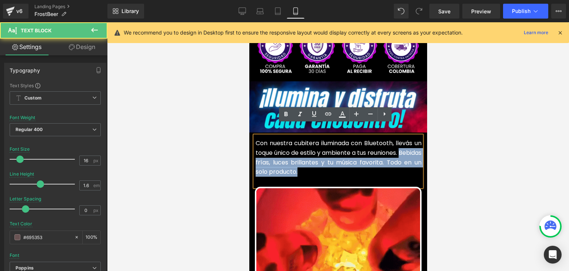
drag, startPoint x: 288, startPoint y: 158, endPoint x: 254, endPoint y: 153, distance: 34.8
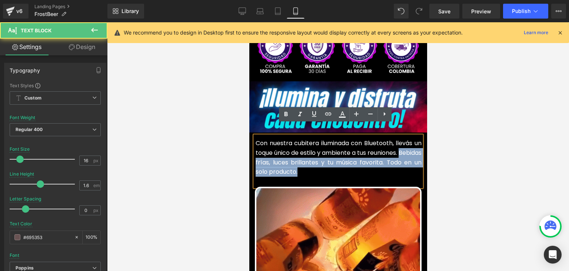
click at [255, 153] on p "Con nuestra cubitera iluminada con Bluetooth, llevás un toque único de estilo y…" at bounding box center [338, 157] width 166 height 38
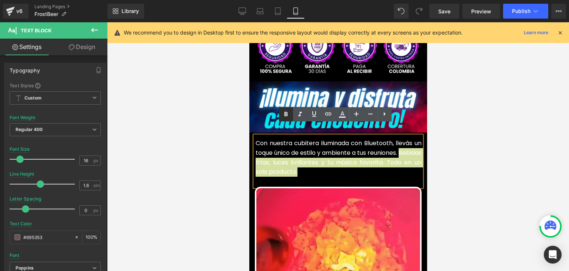
click at [284, 112] on icon at bounding box center [286, 114] width 9 height 9
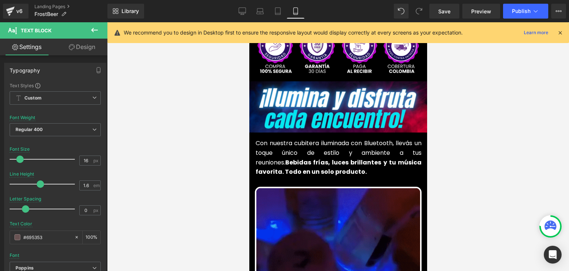
click at [560, 33] on icon at bounding box center [560, 32] width 7 height 7
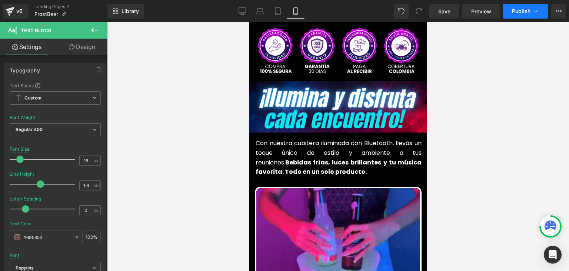
click at [528, 8] on span "Publish" at bounding box center [521, 11] width 19 height 6
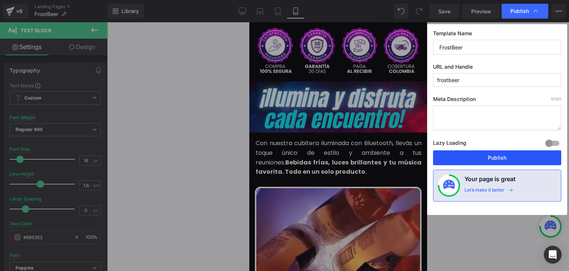
drag, startPoint x: 490, startPoint y: 155, endPoint x: 0, endPoint y: 247, distance: 498.3
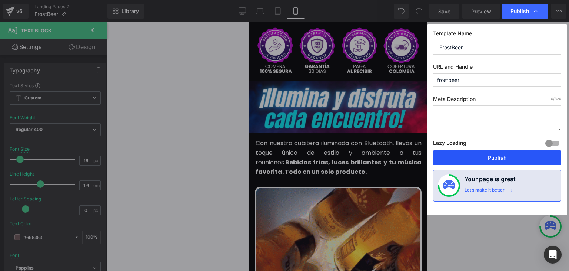
click at [490, 155] on button "Publish" at bounding box center [497, 157] width 128 height 15
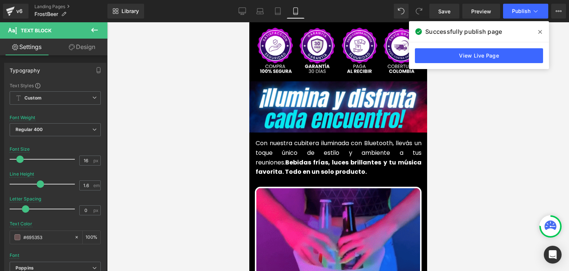
click at [540, 32] on icon at bounding box center [541, 32] width 4 height 4
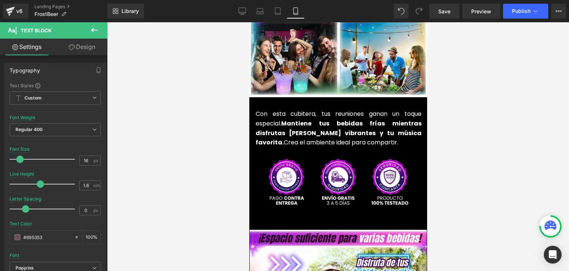
scroll to position [1742, 0]
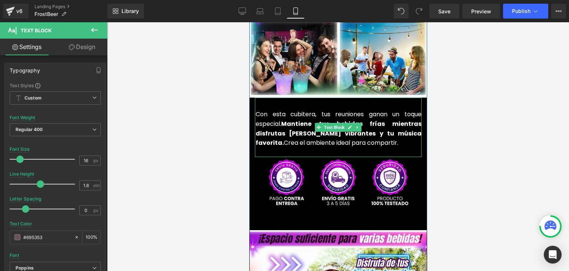
click at [275, 114] on span "Con esta cubitera, tus reuniones ganan un toque especial. Mantiene tus bebidas …" at bounding box center [338, 128] width 166 height 37
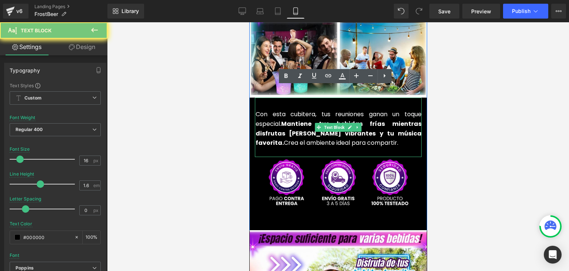
click at [275, 114] on span "Con esta cubitera, tus reuniones ganan un toque especial. Mantiene tus bebidas …" at bounding box center [338, 128] width 166 height 37
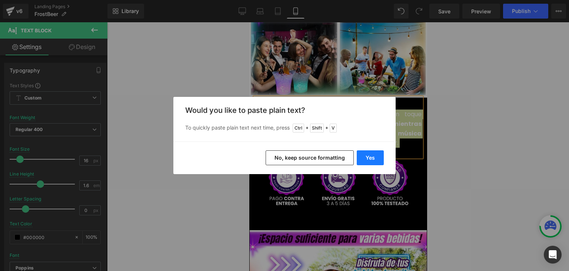
drag, startPoint x: 364, startPoint y: 156, endPoint x: 107, endPoint y: 130, distance: 257.8
click at [364, 155] on button "Yes" at bounding box center [370, 157] width 27 height 15
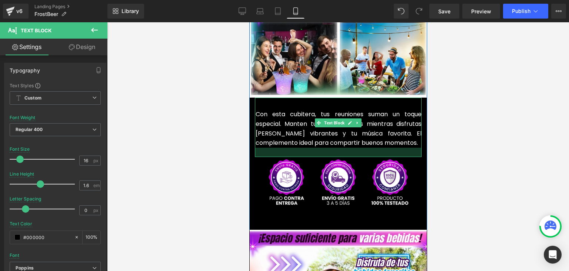
drag, startPoint x: 299, startPoint y: 135, endPoint x: 298, endPoint y: 145, distance: 9.3
click at [298, 148] on div at bounding box center [338, 152] width 167 height 9
click at [301, 123] on font "Con esta cubitera, tus reuniones suman un toque especial. Manten tus bebidas fr…" at bounding box center [338, 128] width 166 height 37
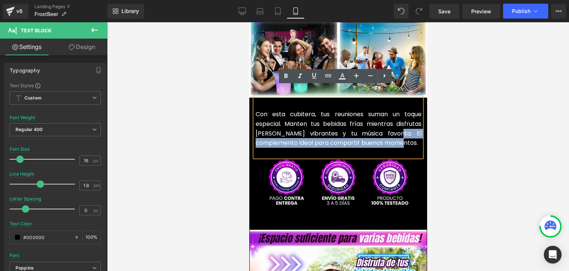
drag, startPoint x: 379, startPoint y: 132, endPoint x: 370, endPoint y: 123, distance: 13.1
click at [370, 123] on p "Con esta cubitera, tus reuniones suman un toque especial. Manten tus bebidas fr…" at bounding box center [338, 128] width 166 height 38
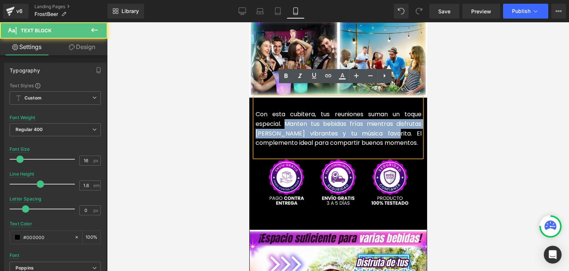
drag, startPoint x: 366, startPoint y: 122, endPoint x: 281, endPoint y: 115, distance: 85.6
click at [281, 115] on font "Con esta cubitera, tus reuniones suman un toque especial. Manten tus bebidas fr…" at bounding box center [338, 128] width 166 height 37
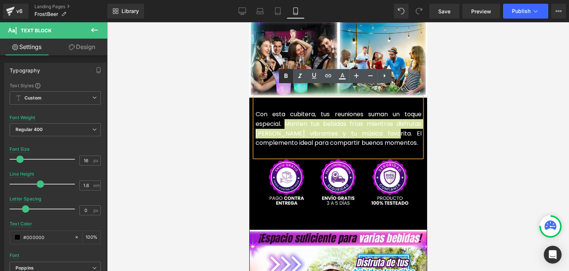
click at [285, 75] on icon at bounding box center [286, 76] width 9 height 9
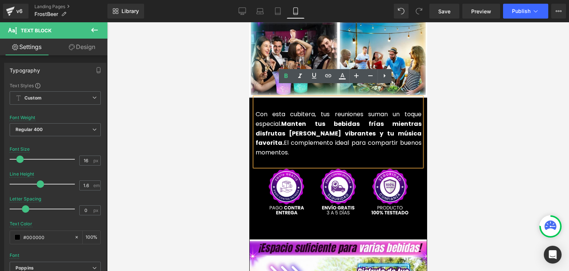
click at [503, 89] on div at bounding box center [338, 146] width 462 height 248
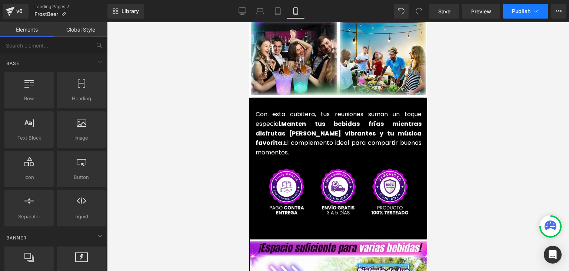
click at [513, 6] on button "Publish" at bounding box center [525, 11] width 45 height 15
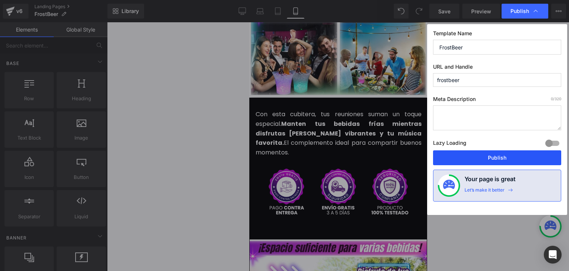
click at [496, 154] on button "Publish" at bounding box center [497, 157] width 128 height 15
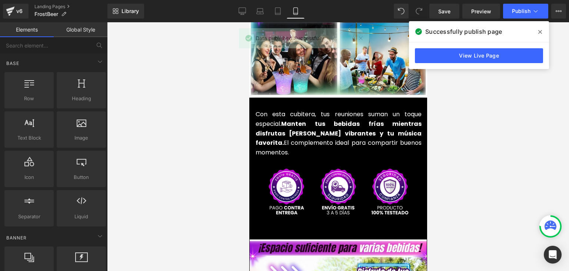
click at [539, 32] on icon at bounding box center [541, 32] width 4 height 6
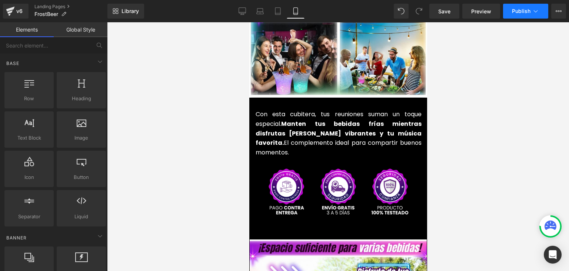
click at [525, 13] on span "Publish" at bounding box center [521, 11] width 19 height 6
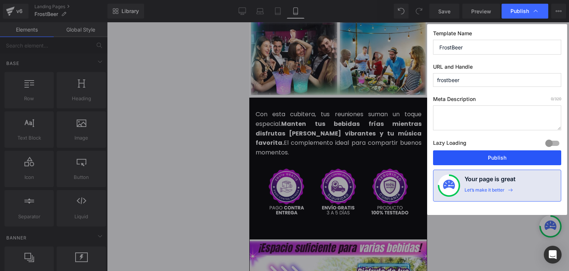
click at [494, 158] on button "Publish" at bounding box center [497, 157] width 128 height 15
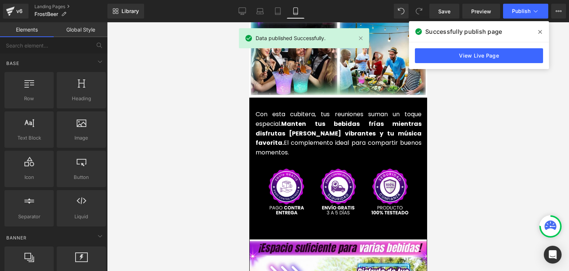
click at [540, 32] on icon at bounding box center [541, 32] width 4 height 4
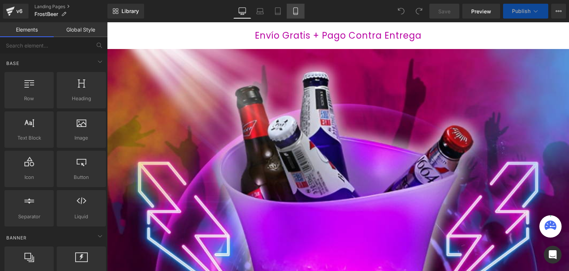
click at [295, 11] on icon at bounding box center [295, 10] width 7 height 7
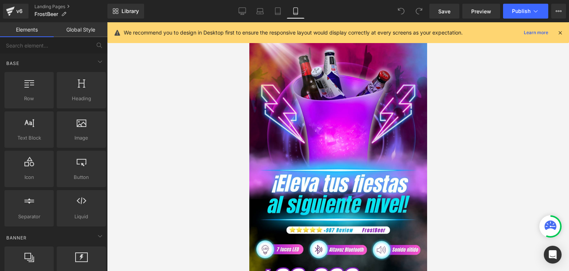
click at [559, 33] on icon at bounding box center [560, 32] width 7 height 7
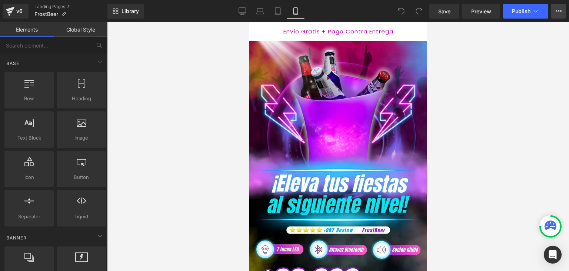
click at [555, 12] on button "View Live Page View with current Template Save Template to Library Schedule Pub…" at bounding box center [559, 11] width 15 height 15
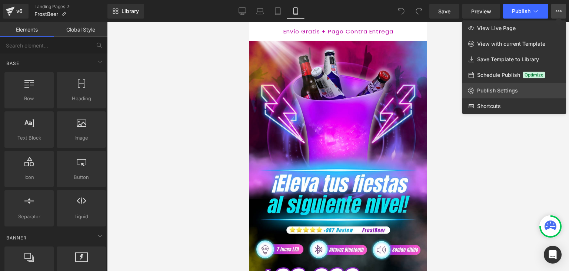
click at [489, 86] on link "Publish Settings" at bounding box center [515, 91] width 104 height 16
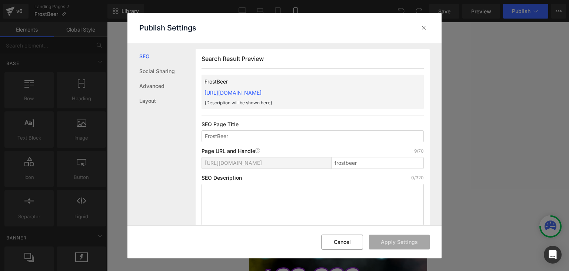
drag, startPoint x: 202, startPoint y: 88, endPoint x: 347, endPoint y: 92, distance: 145.4
click at [347, 92] on div "FrostBeer https://commpralo-ya.myshopify.com/pages/frostbeer {Description will …" at bounding box center [313, 92] width 222 height 34
copy link "[URL][DOMAIN_NAME]"
click at [424, 29] on icon at bounding box center [423, 27] width 7 height 7
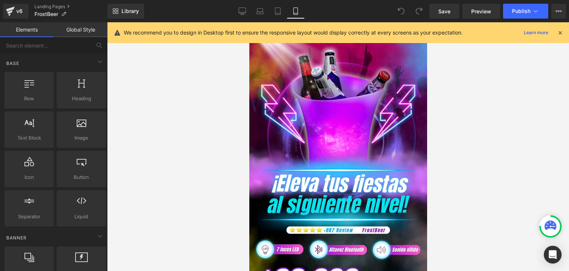
click at [562, 33] on icon at bounding box center [560, 32] width 7 height 7
